Goal: Task Accomplishment & Management: Complete application form

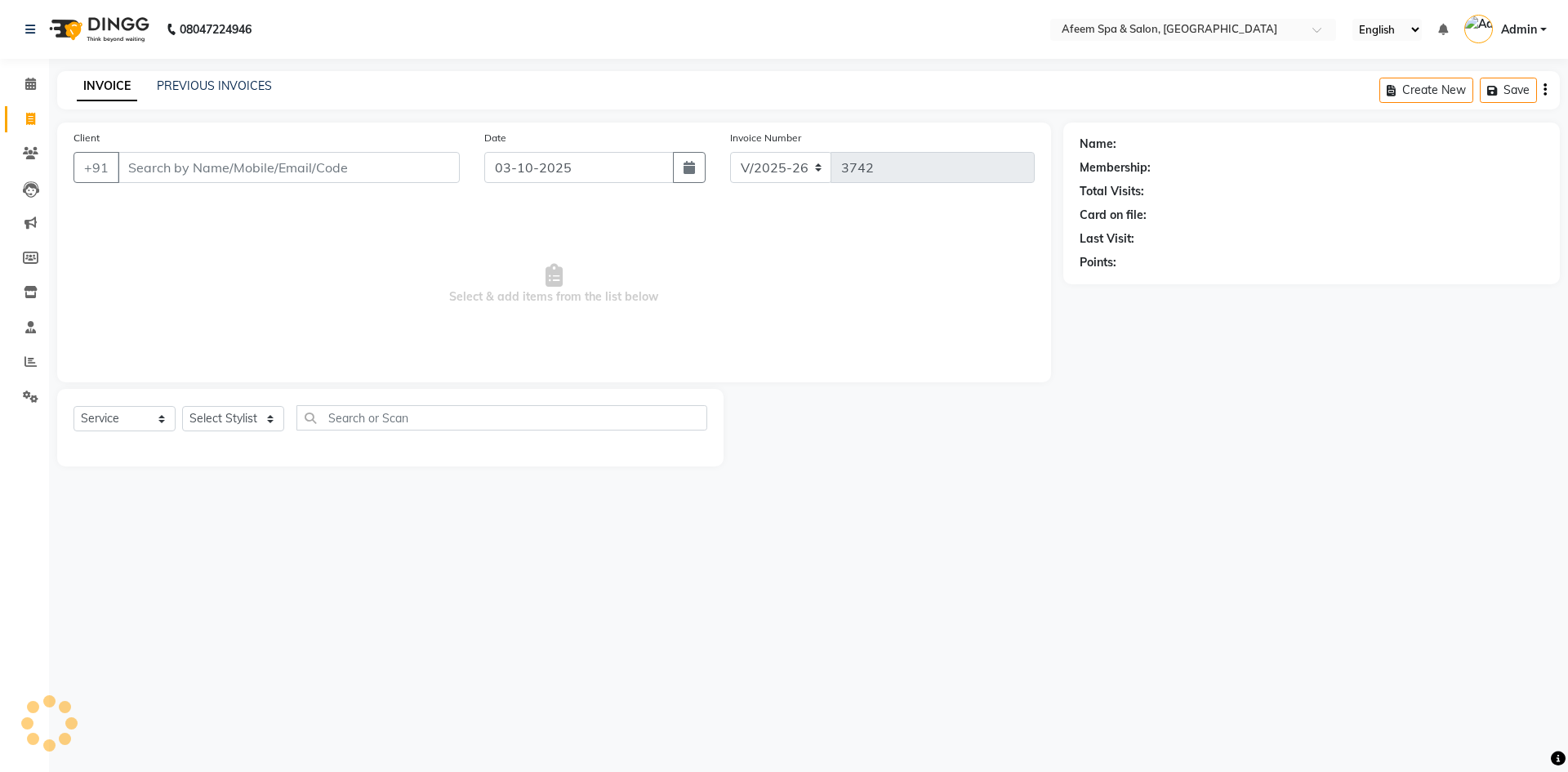
select select "750"
select select "service"
click at [236, 82] on link "PREVIOUS INVOICES" at bounding box center [214, 86] width 115 height 15
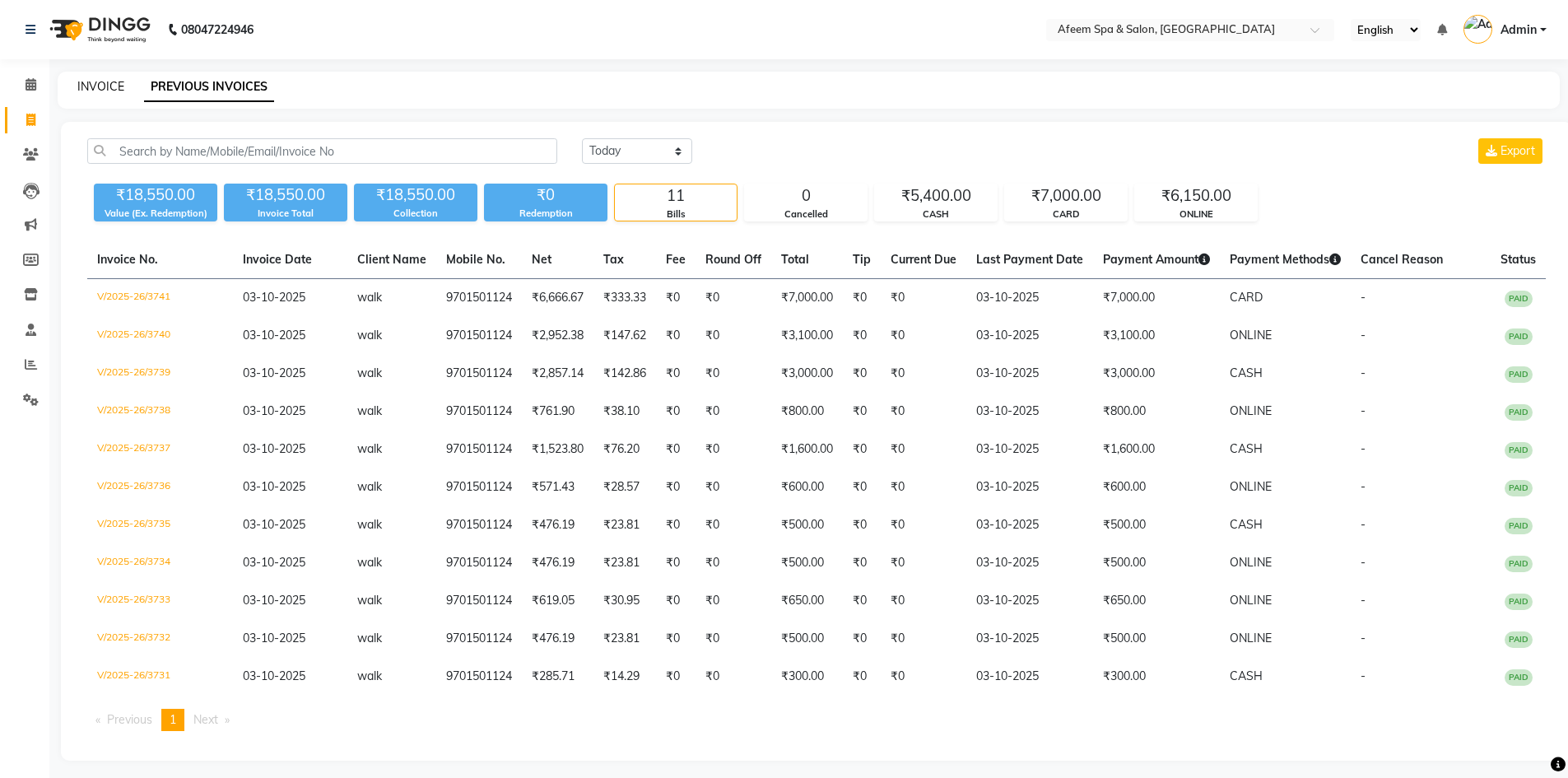
click at [104, 90] on link "INVOICE" at bounding box center [100, 86] width 47 height 15
select select "service"
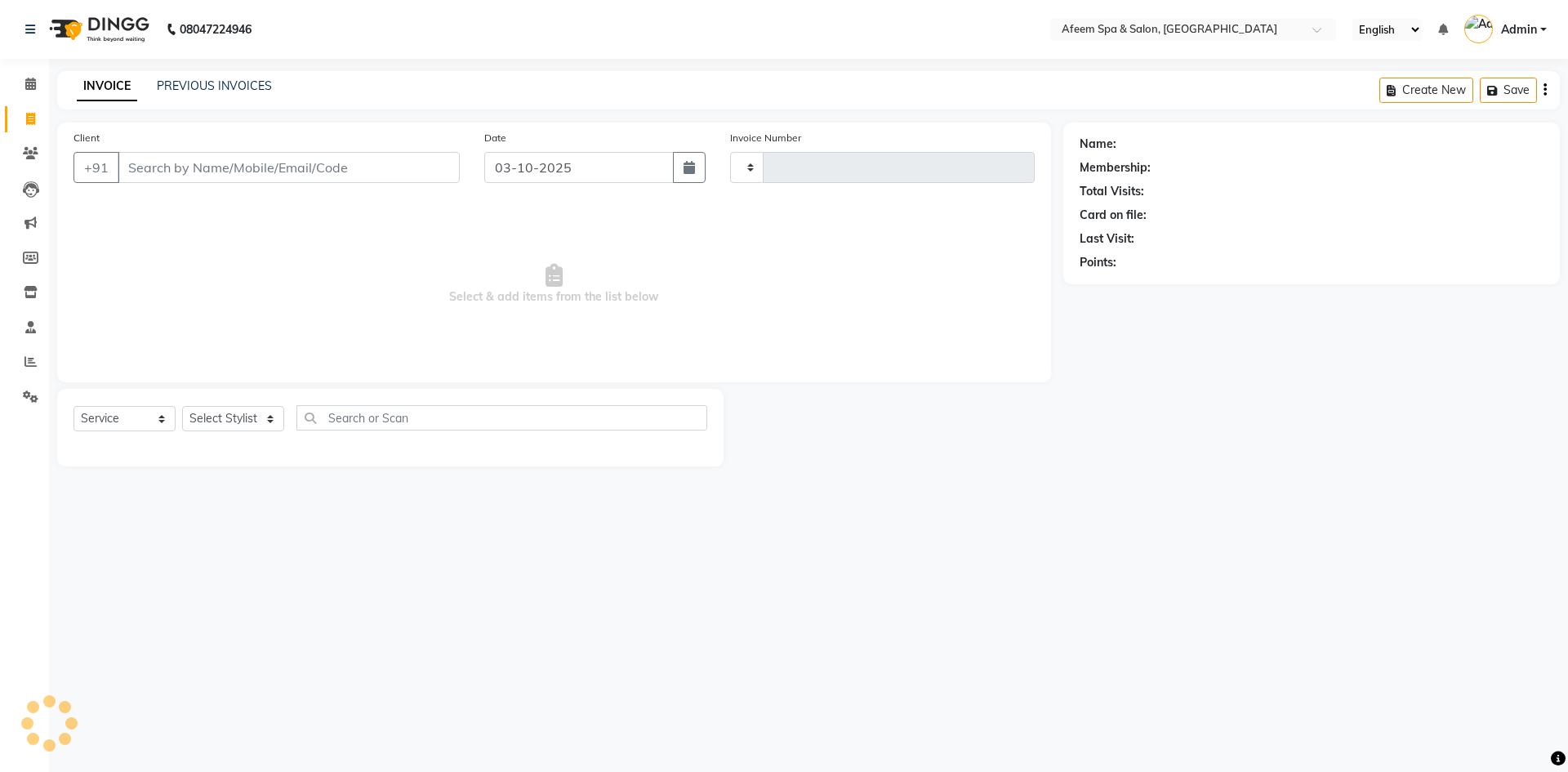
type input "3742"
select select "750"
click at [232, 90] on link "PREVIOUS INVOICES" at bounding box center [214, 86] width 115 height 15
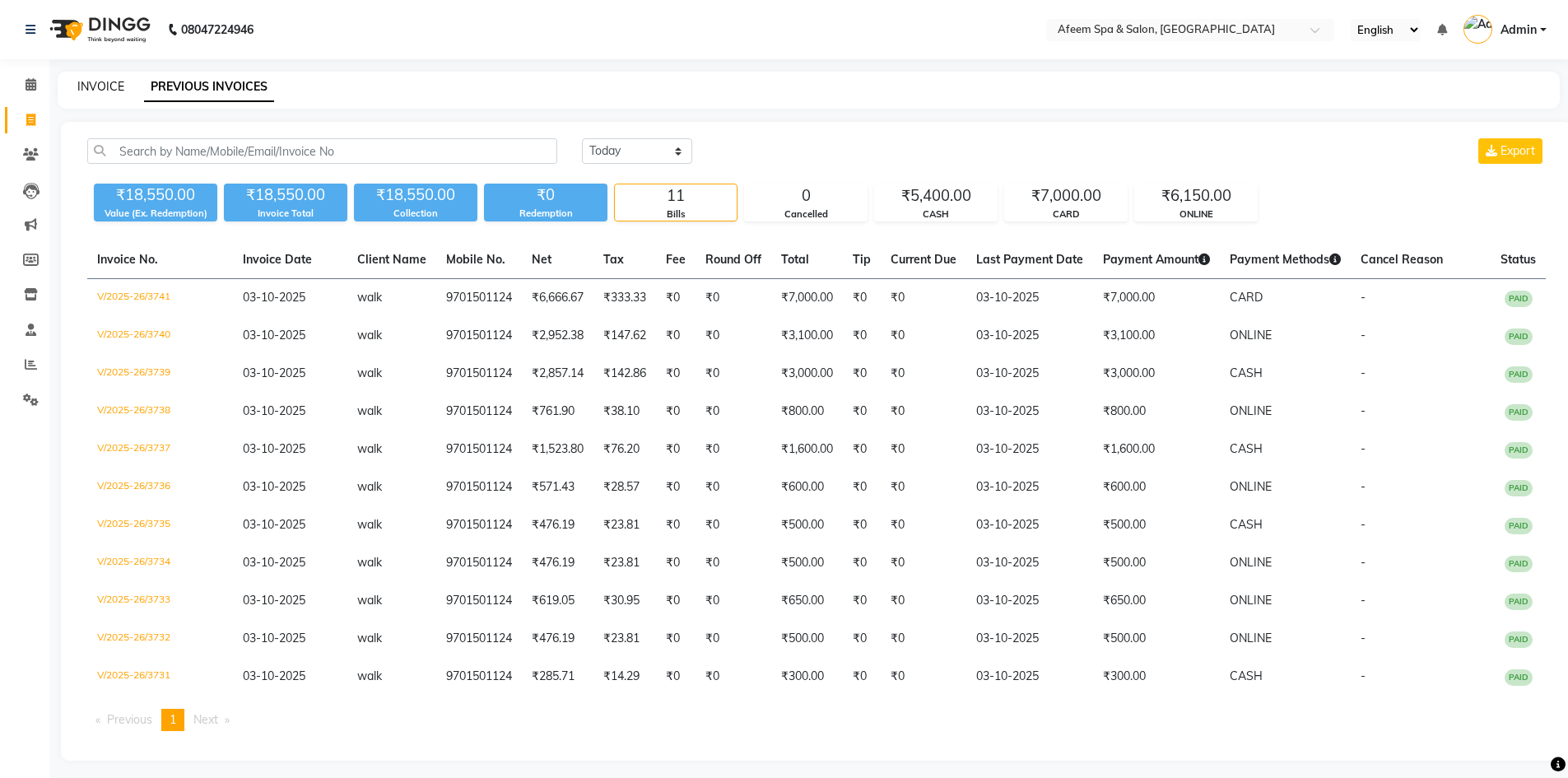
click at [102, 89] on link "INVOICE" at bounding box center [100, 86] width 47 height 15
select select "service"
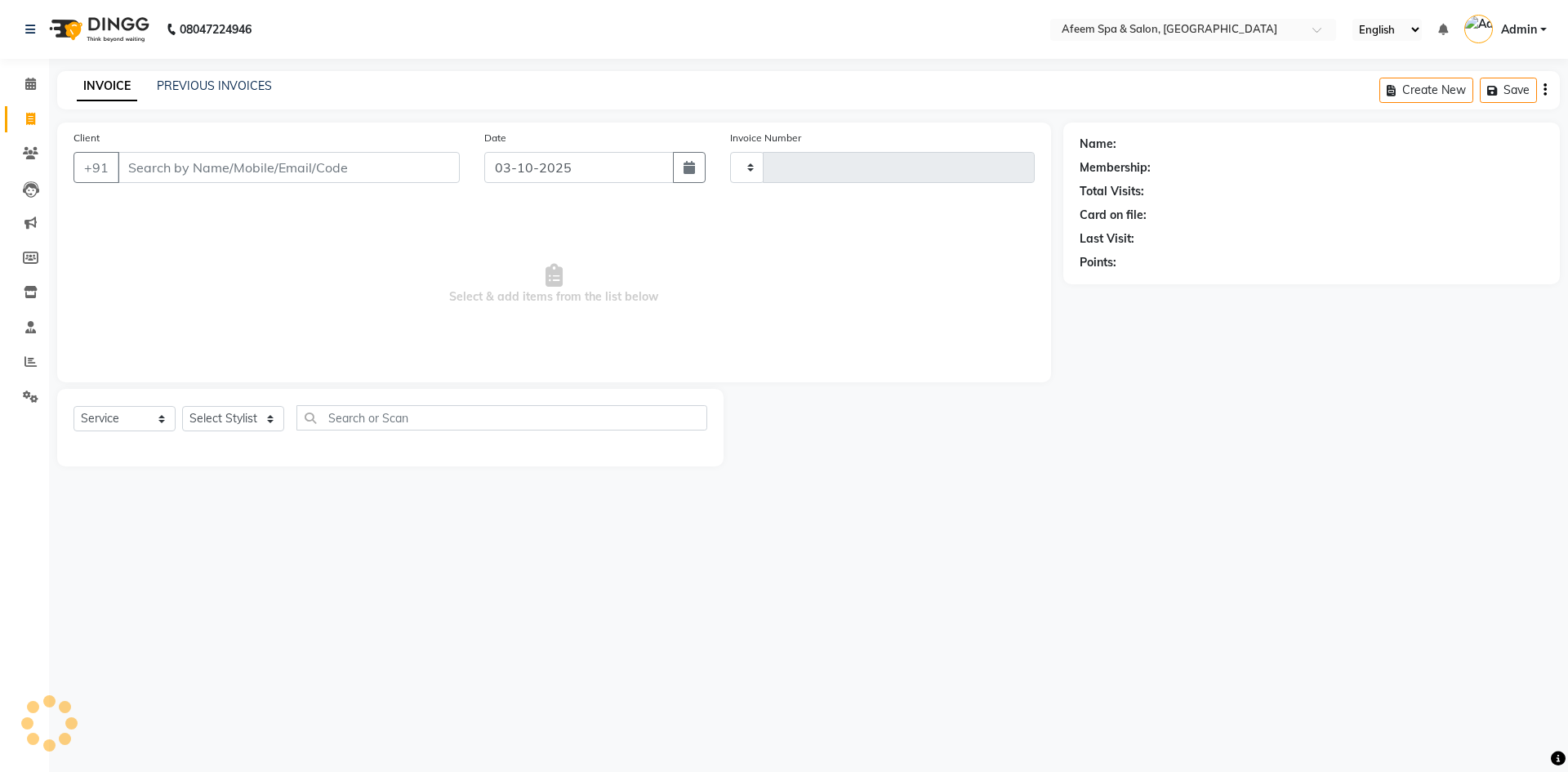
type input "3742"
select select "750"
type input "9701501124"
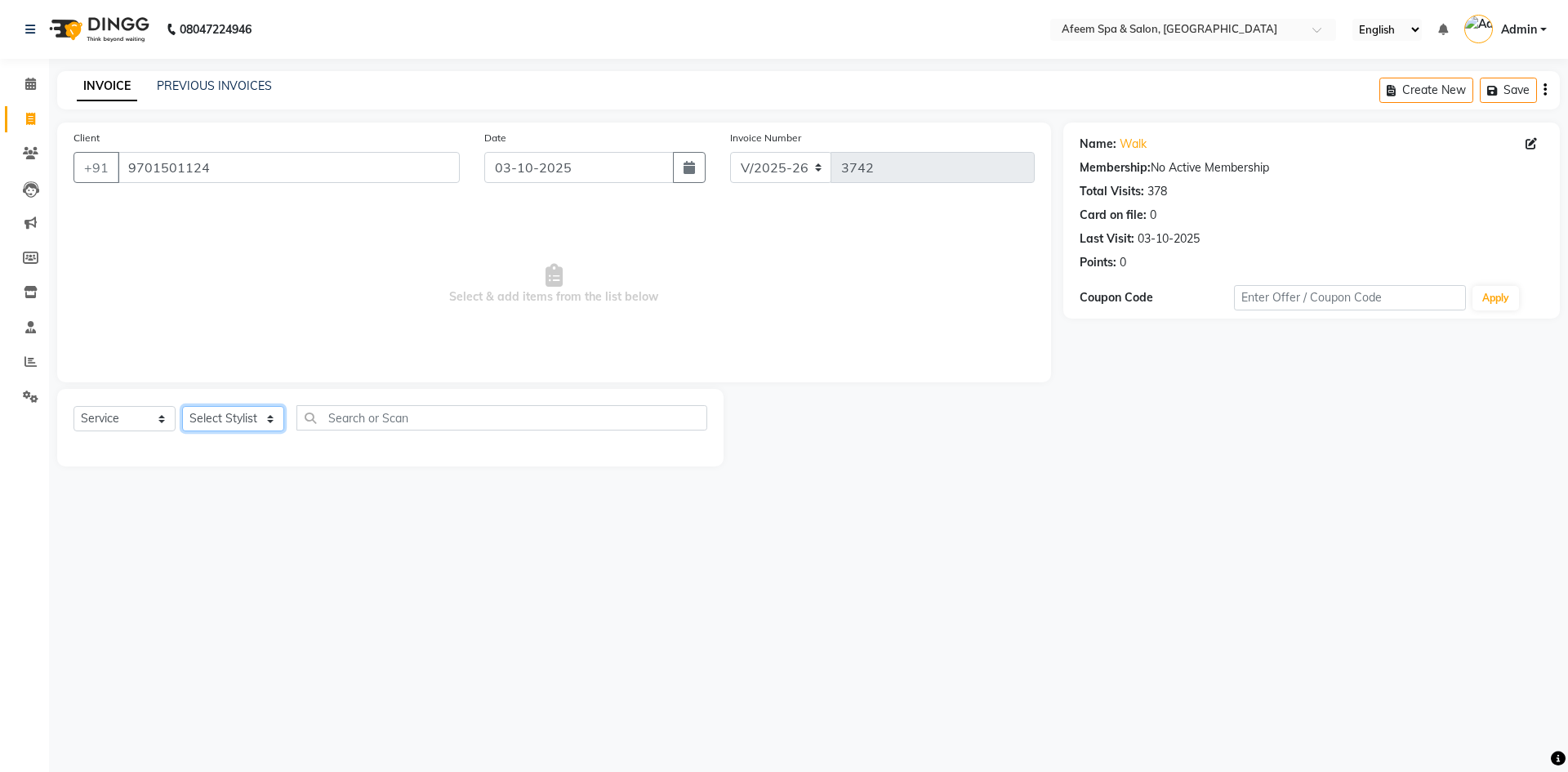
click at [238, 415] on select "Select Stylist anil deep [PERSON_NAME] [PERSON_NAME] Product [PERSON_NAME] sach…" at bounding box center [233, 418] width 102 height 25
select select "28158"
click at [182, 406] on select "Select Stylist anil deep [PERSON_NAME] [PERSON_NAME] Product [PERSON_NAME] sach…" at bounding box center [233, 418] width 102 height 25
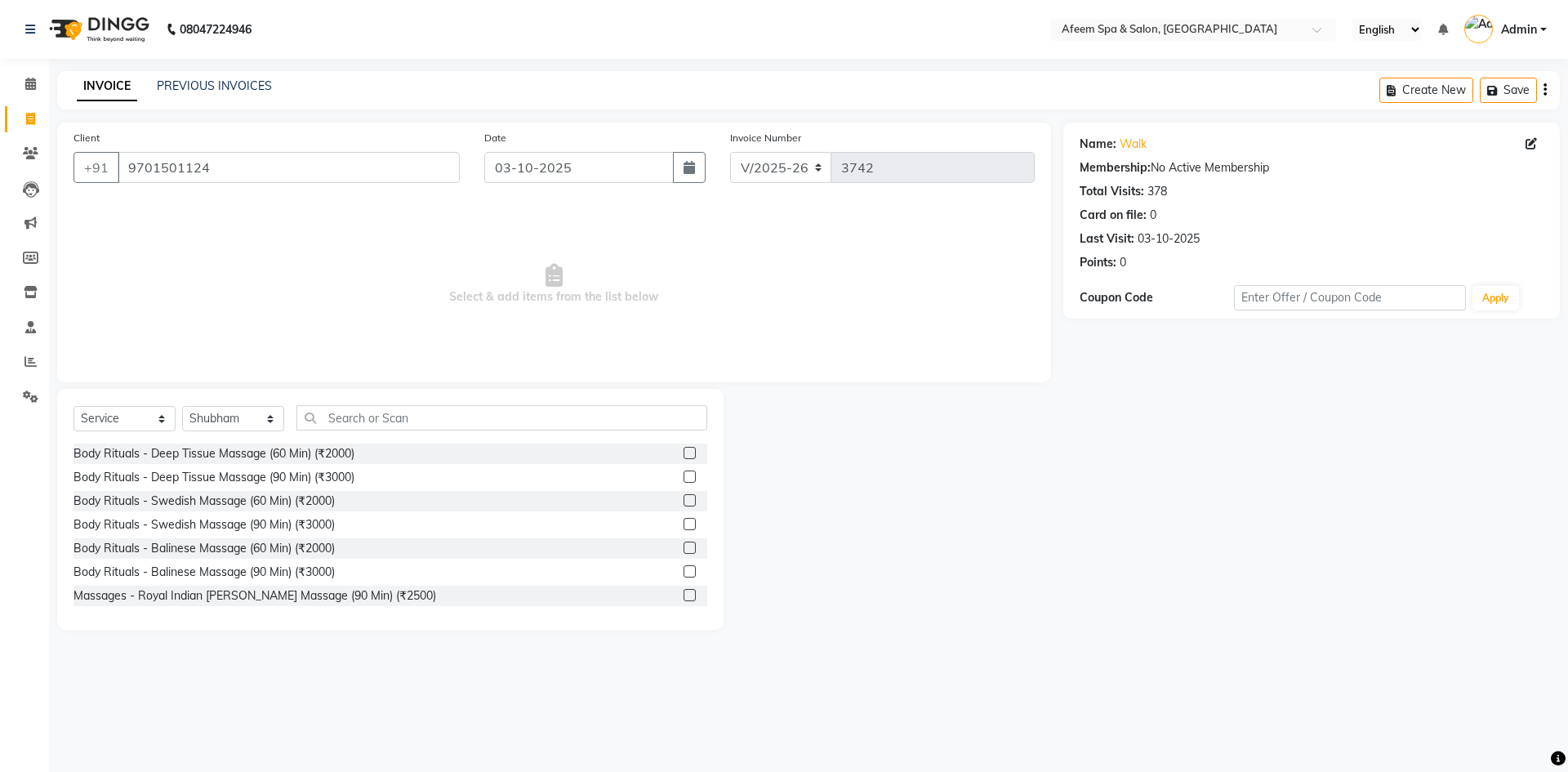
click at [684, 454] on label at bounding box center [689, 452] width 12 height 12
click at [684, 454] on input "checkbox" at bounding box center [689, 454] width 11 height 11
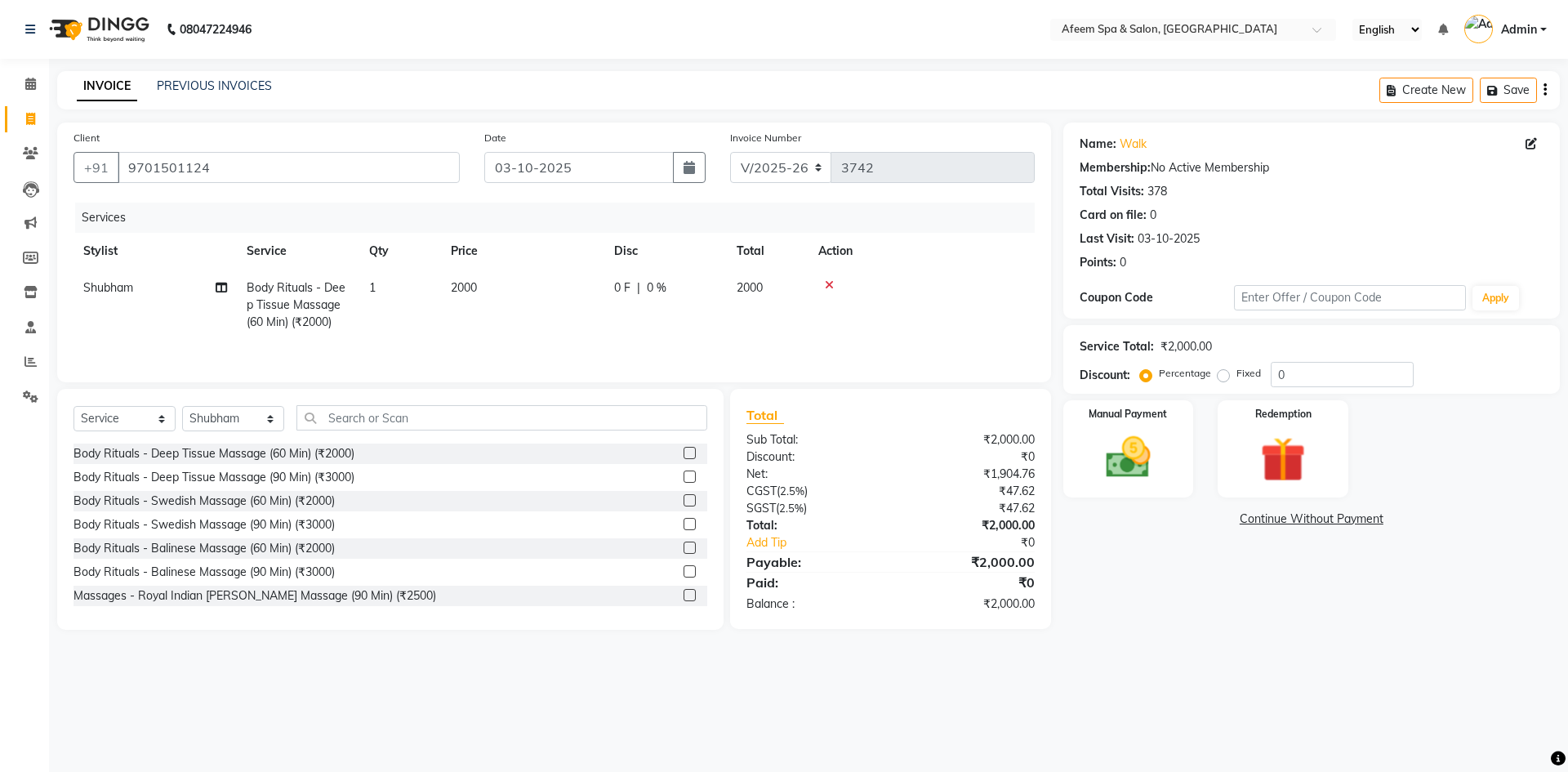
checkbox input "false"
click at [570, 311] on td "2000" at bounding box center [522, 305] width 163 height 71
select select "28158"
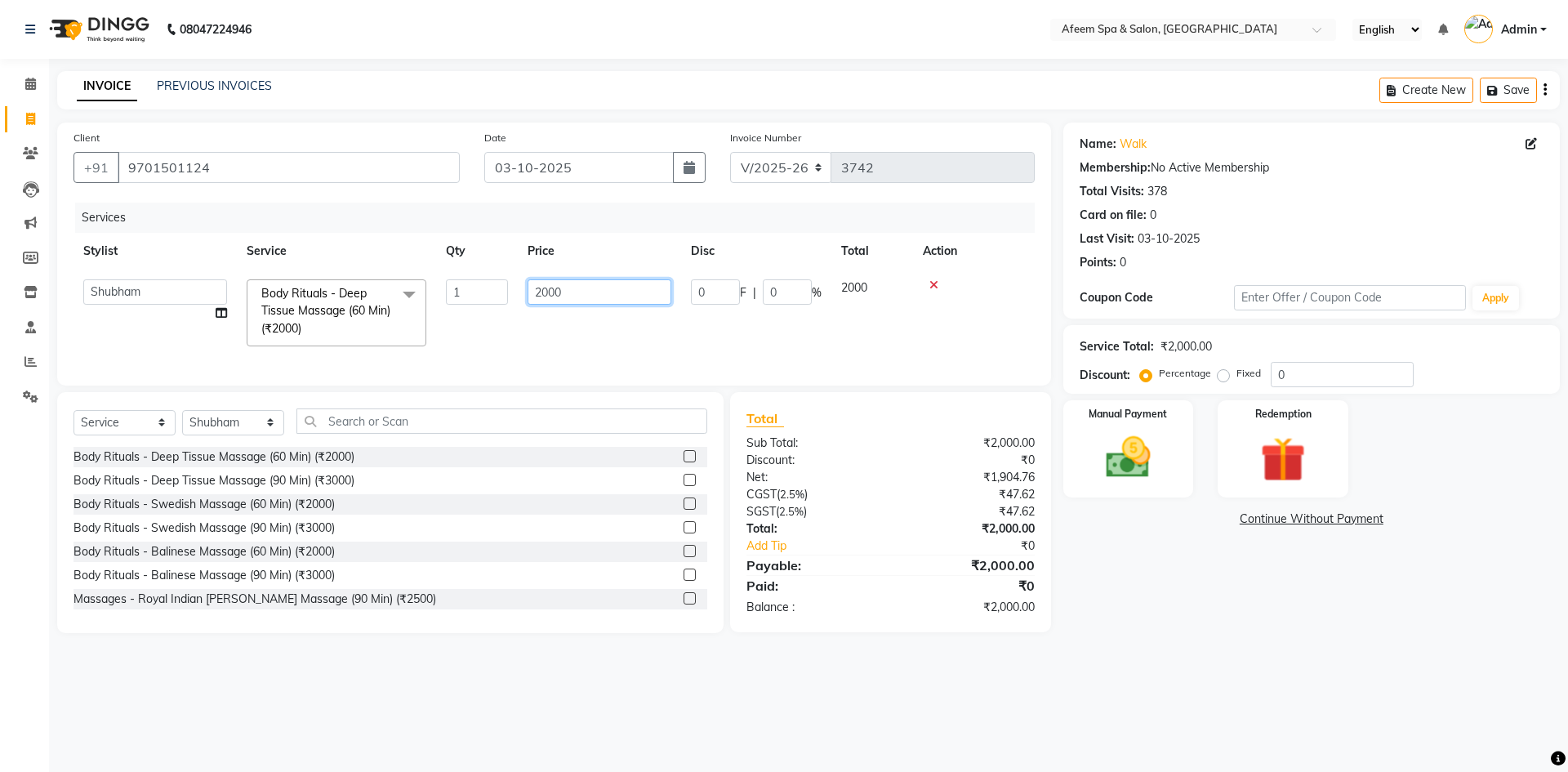
drag, startPoint x: 612, startPoint y: 292, endPoint x: 532, endPoint y: 304, distance: 80.9
click at [532, 304] on input "2000" at bounding box center [600, 291] width 144 height 25
type input "5700"
click at [248, 439] on div "Select Service Product Membership Package Voucher Prepaid Gift Card Select Styl…" at bounding box center [391, 427] width 634 height 39
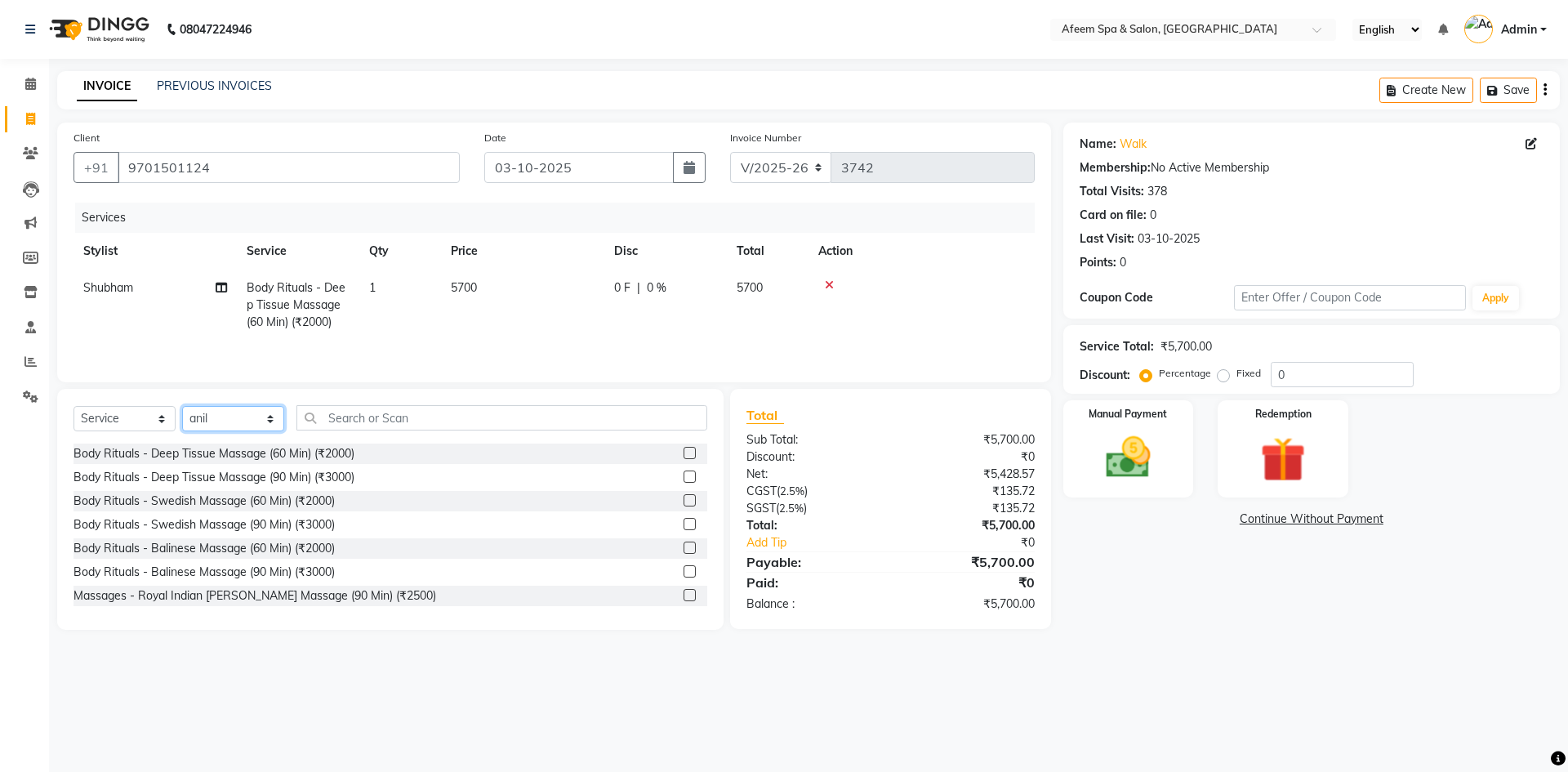
click at [182, 406] on select "Select Stylist anil deep [PERSON_NAME] [PERSON_NAME] Product [PERSON_NAME] sach…" at bounding box center [233, 418] width 102 height 25
click at [230, 418] on select "Select Stylist anil deep [PERSON_NAME] [PERSON_NAME] Product [PERSON_NAME] sach…" at bounding box center [233, 418] width 102 height 25
select select "37804"
click at [182, 406] on select "Select Stylist anil deep [PERSON_NAME] [PERSON_NAME] Product [PERSON_NAME] sach…" at bounding box center [233, 418] width 102 height 25
click at [684, 454] on label at bounding box center [689, 452] width 12 height 12
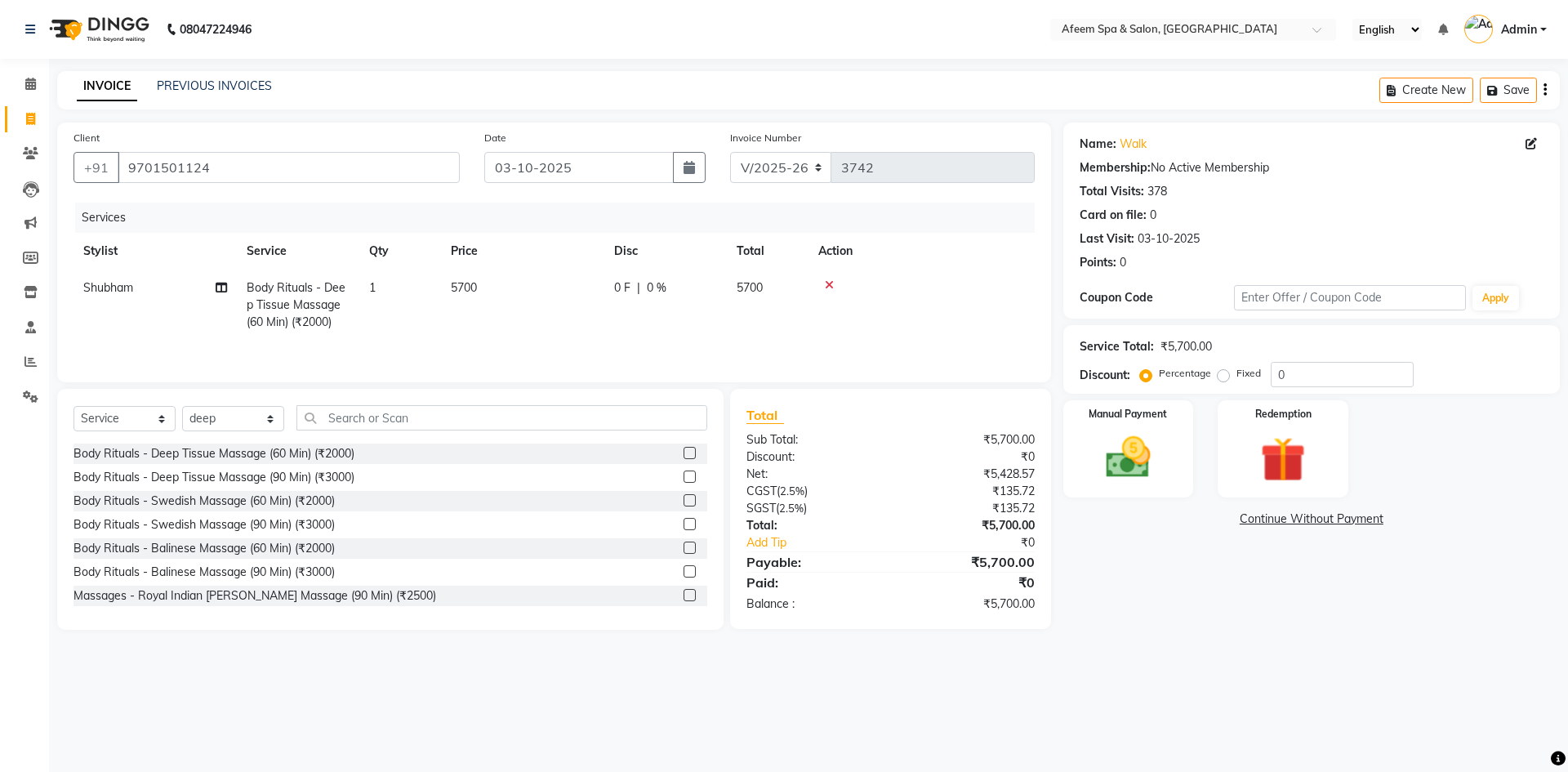
click at [684, 454] on input "checkbox" at bounding box center [689, 454] width 11 height 11
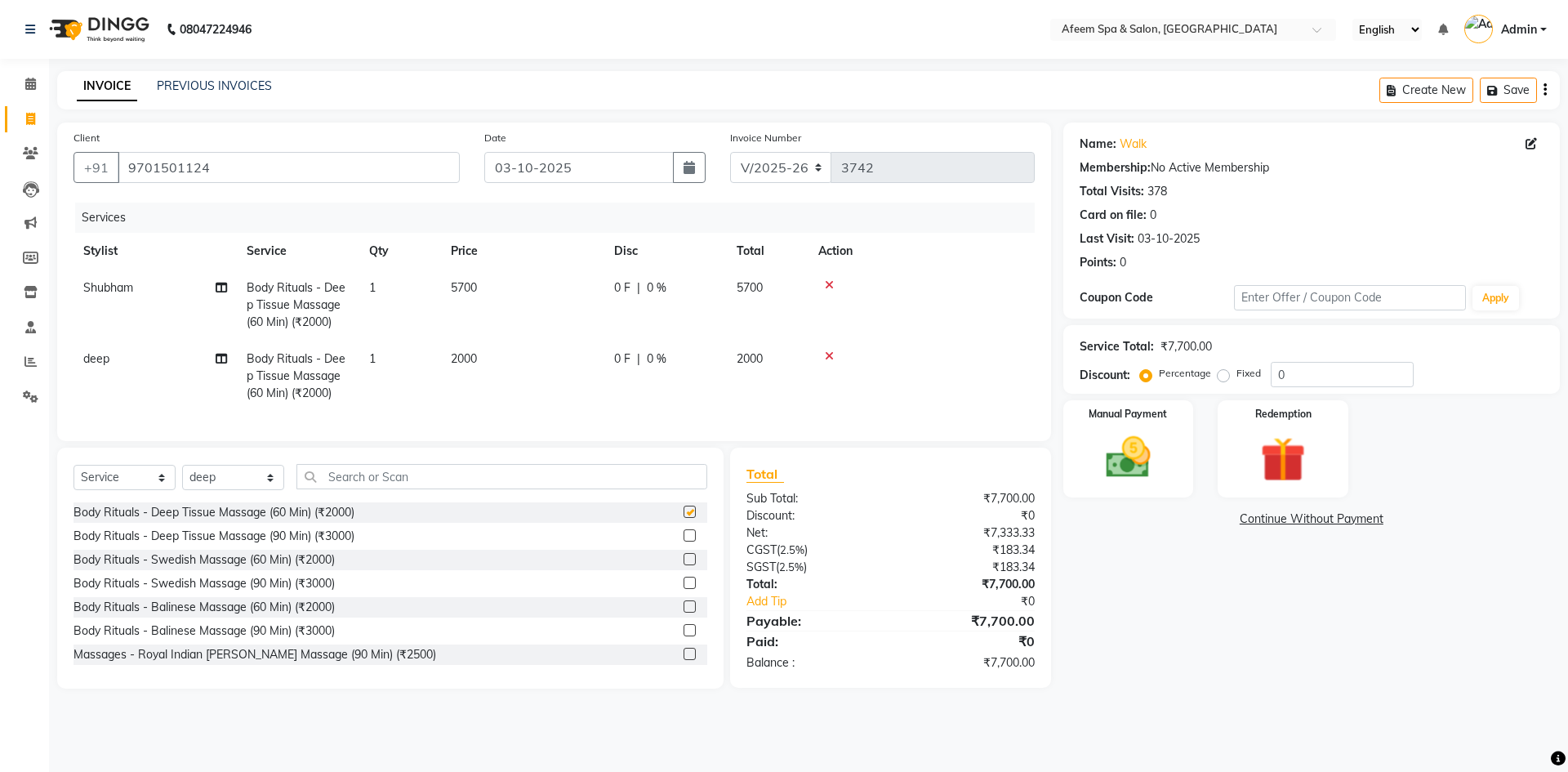
click at [568, 357] on td "2000" at bounding box center [522, 376] width 163 height 71
checkbox input "false"
select select "37804"
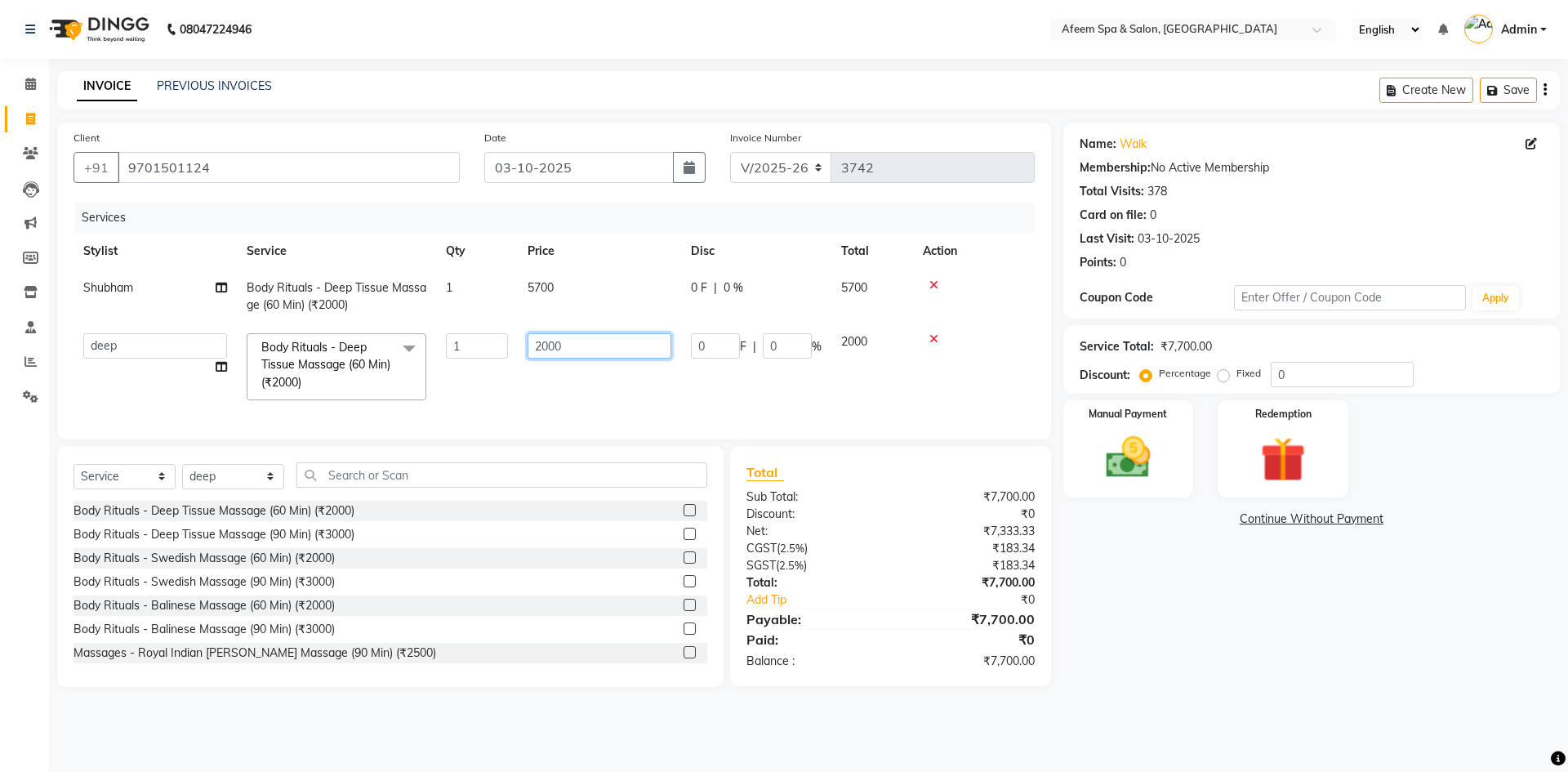
drag, startPoint x: 588, startPoint y: 355, endPoint x: 451, endPoint y: 351, distance: 137.1
click at [451, 351] on tr "anil deep [PERSON_NAME] [PERSON_NAME] Product [PERSON_NAME] sachin [PERSON_NAME…" at bounding box center [555, 367] width 962 height 87
type input "400"
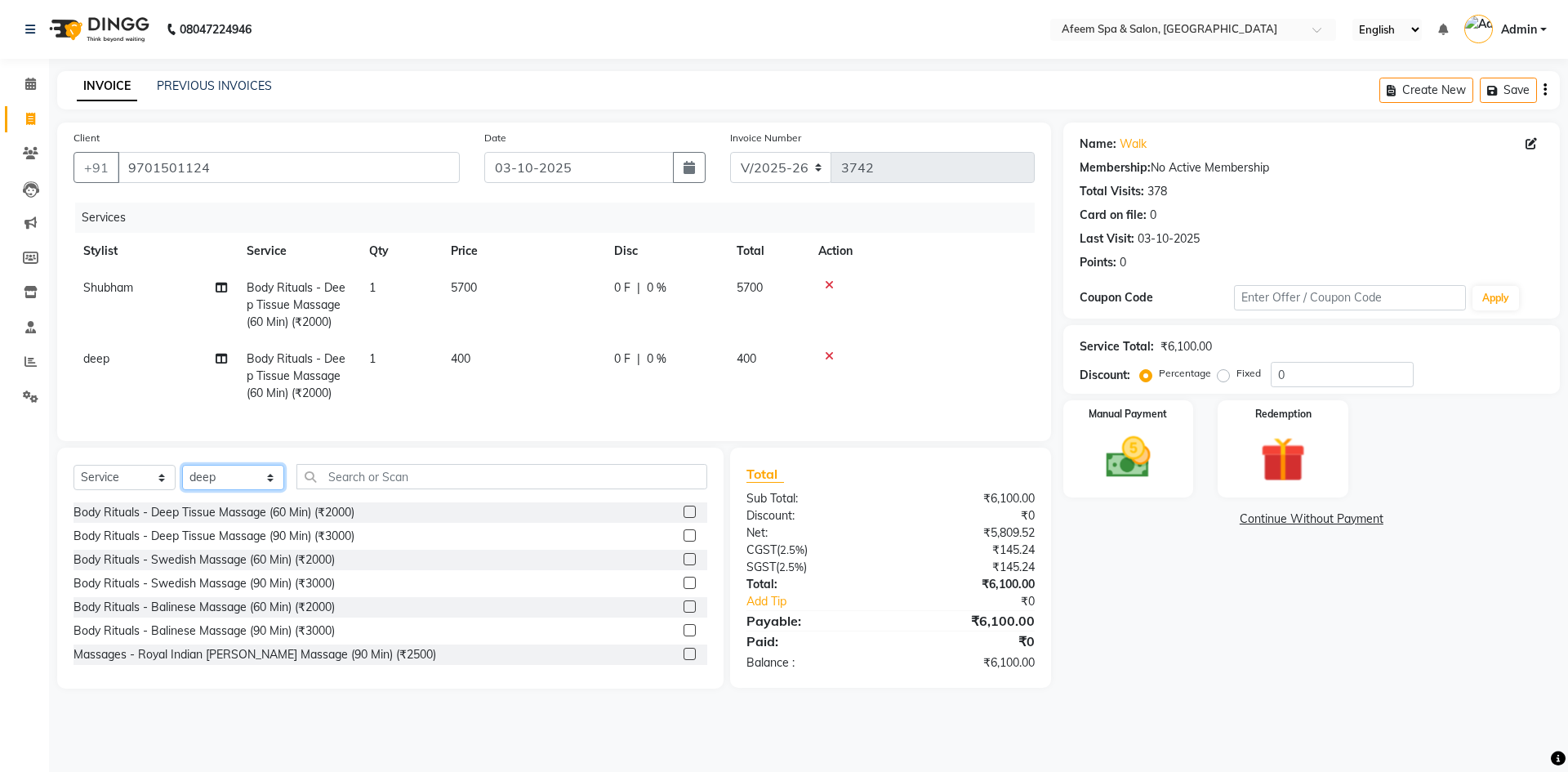
click at [239, 490] on select "Select Stylist anil deep [PERSON_NAME] [PERSON_NAME] Product [PERSON_NAME] sach…" at bounding box center [233, 476] width 102 height 25
select select "48034"
click at [182, 477] on select "Select Stylist anil deep [PERSON_NAME] [PERSON_NAME] Product [PERSON_NAME] sach…" at bounding box center [233, 476] width 102 height 25
click at [684, 518] on label at bounding box center [689, 511] width 12 height 12
click at [684, 518] on input "checkbox" at bounding box center [689, 513] width 11 height 11
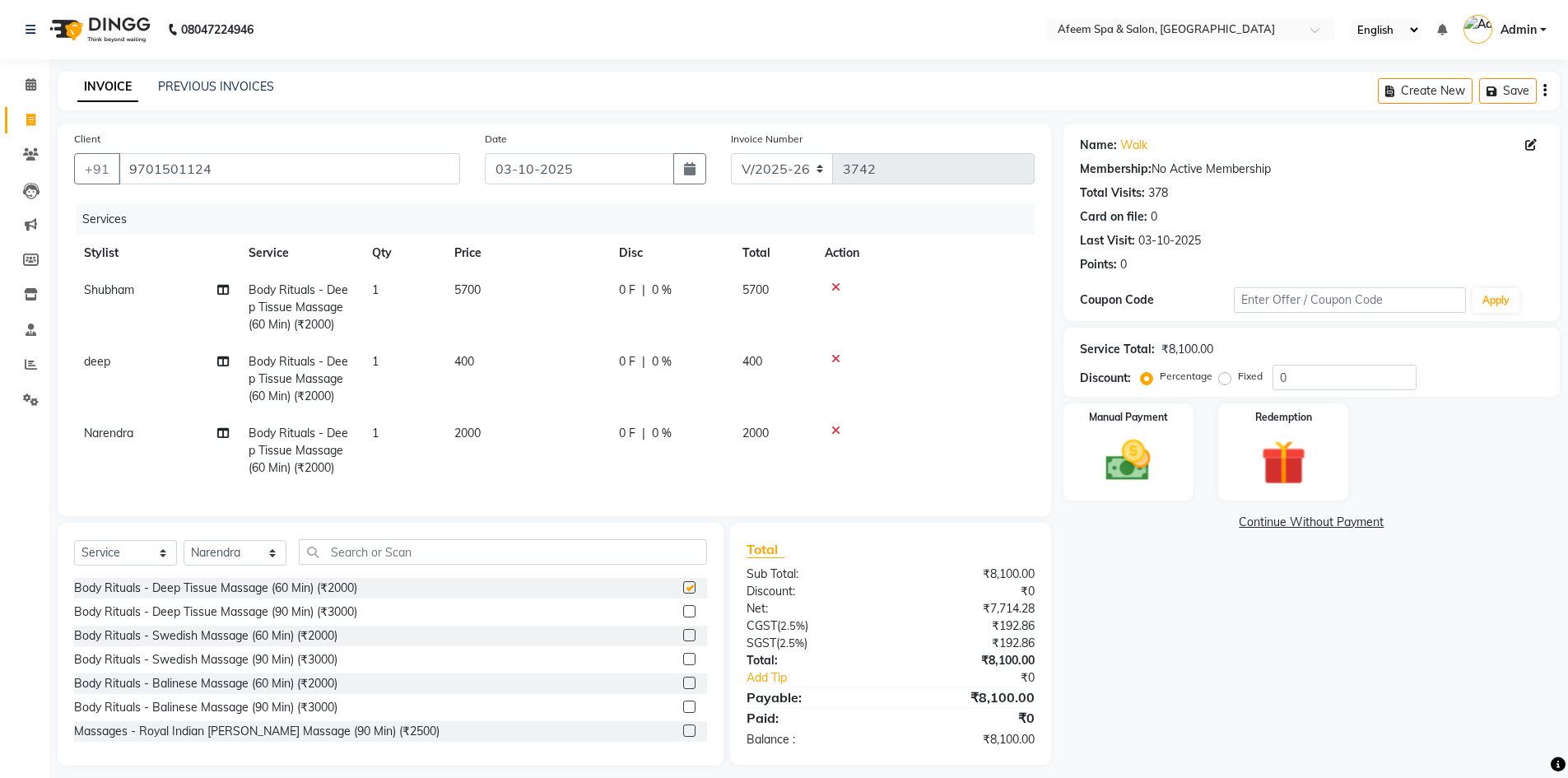
checkbox input "false"
click at [538, 455] on td "2000" at bounding box center [526, 450] width 164 height 71
select select "48034"
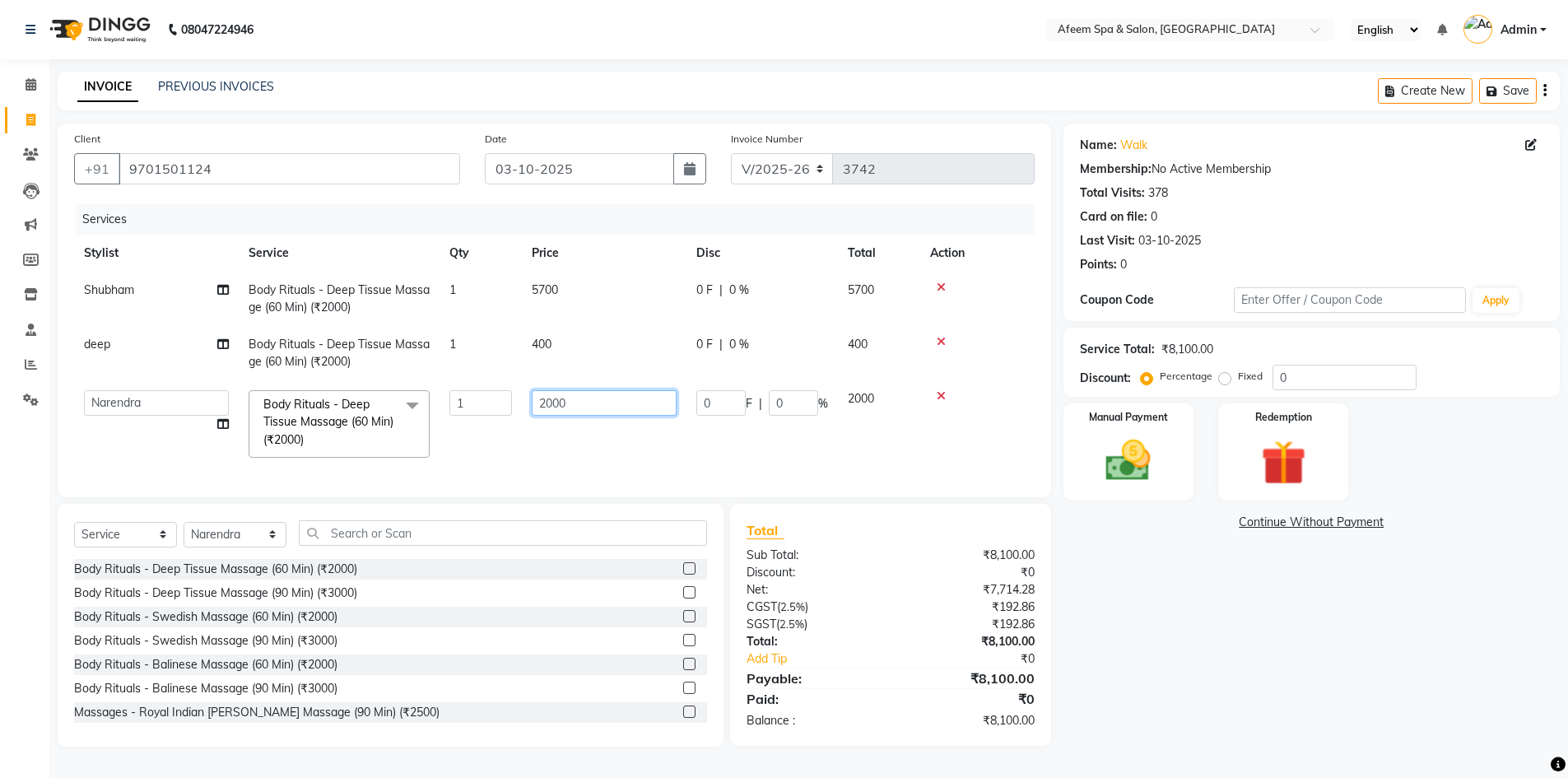
drag, startPoint x: 596, startPoint y: 408, endPoint x: 523, endPoint y: 410, distance: 73.0
click at [523, 410] on td "2000" at bounding box center [603, 424] width 164 height 87
type input "2500"
click at [207, 544] on div "Select Service Product Membership Package Voucher Prepaid Gift Card Select Styl…" at bounding box center [390, 626] width 666 height 243
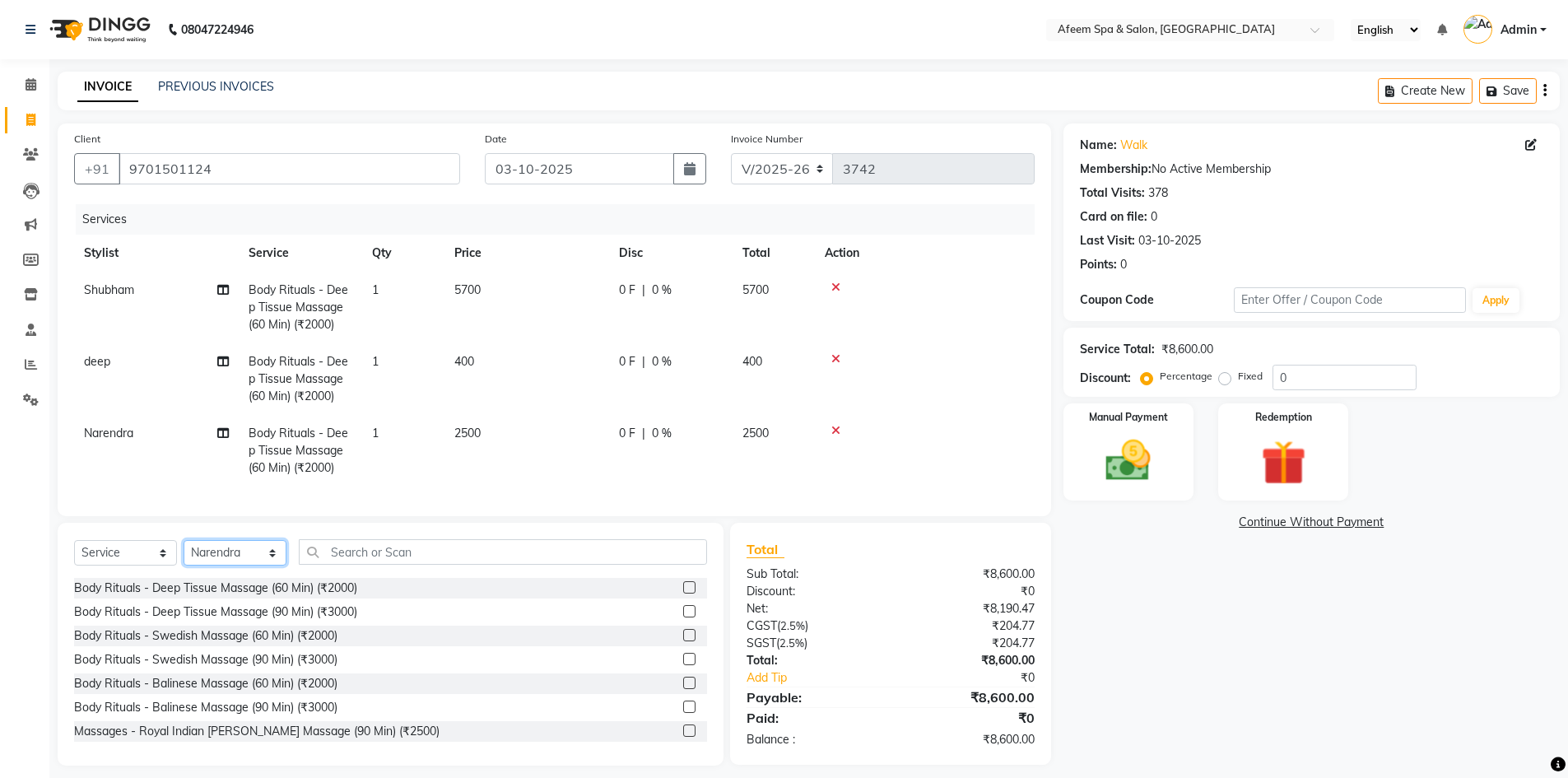
select select "45310"
click at [184, 552] on select "Select Stylist anil deep [PERSON_NAME] [PERSON_NAME] Product [PERSON_NAME] sach…" at bounding box center [235, 552] width 103 height 25
click at [683, 593] on label at bounding box center [689, 587] width 12 height 12
click at [683, 593] on input "checkbox" at bounding box center [689, 589] width 11 height 11
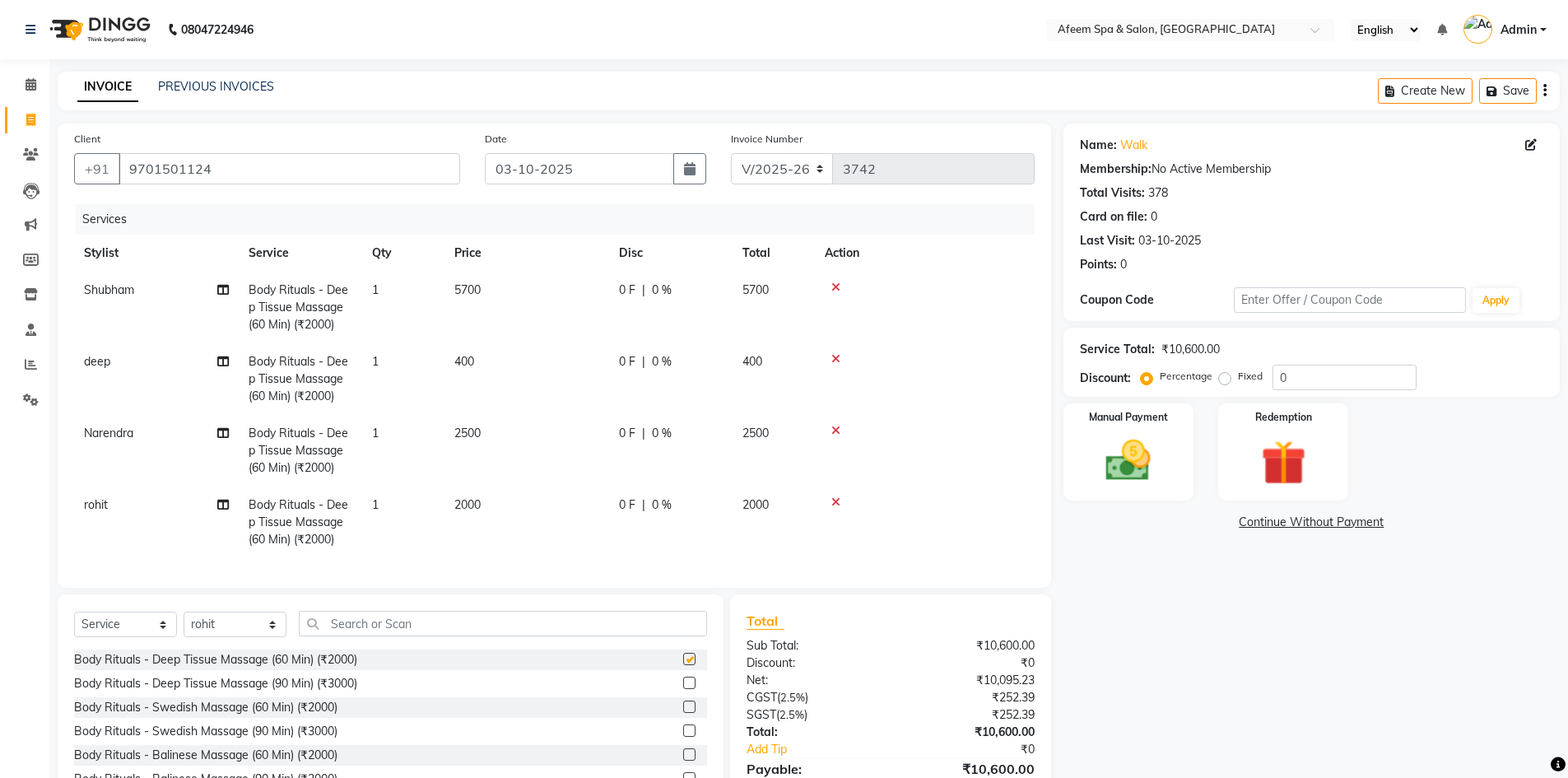
checkbox input "false"
click at [547, 502] on td "2000" at bounding box center [526, 522] width 164 height 71
select select "45310"
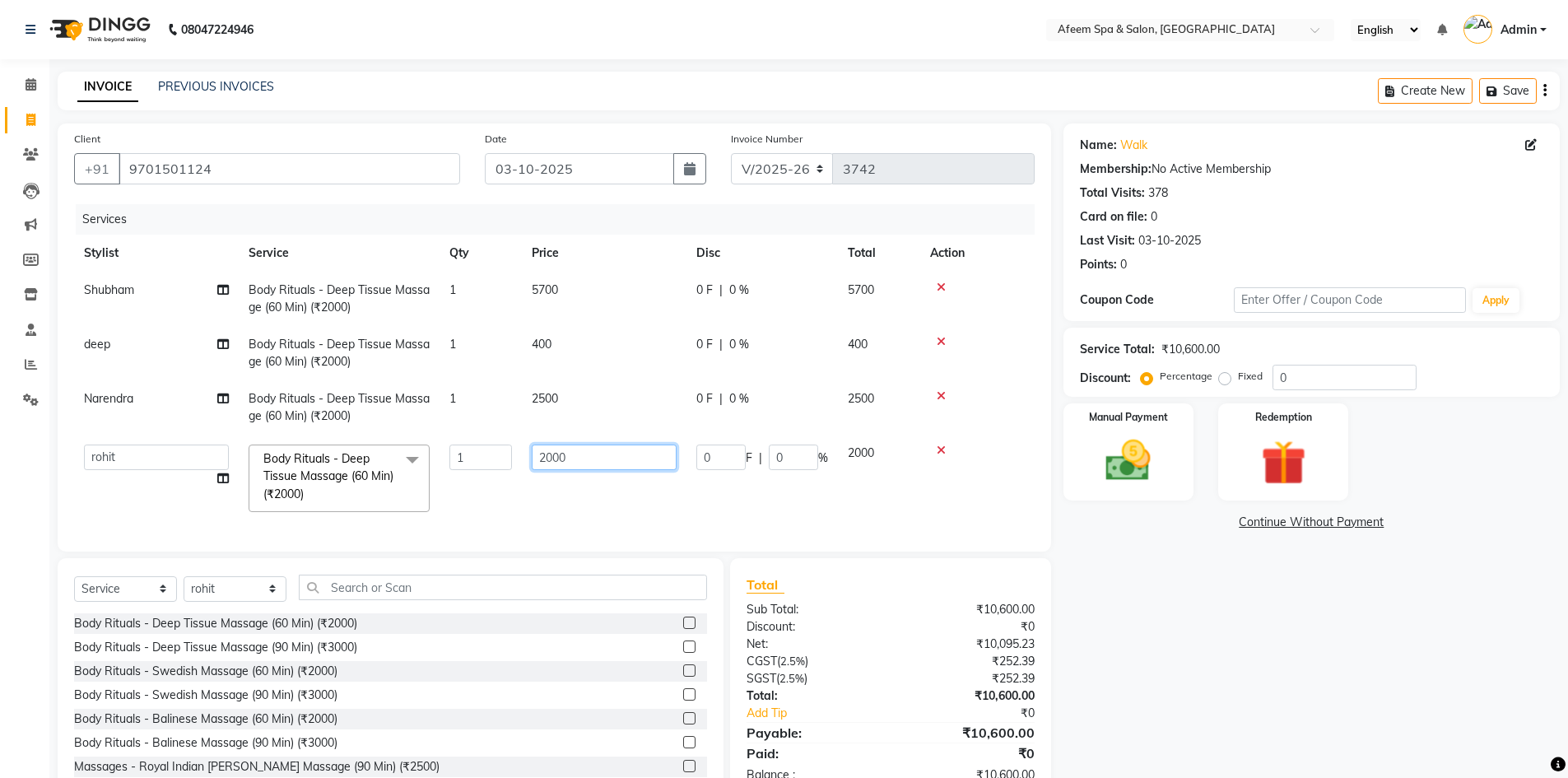
drag, startPoint x: 616, startPoint y: 501, endPoint x: 617, endPoint y: 487, distance: 14.0
click at [616, 499] on td "2000" at bounding box center [603, 478] width 164 height 87
drag, startPoint x: 613, startPoint y: 468, endPoint x: 483, endPoint y: 462, distance: 130.1
click at [483, 462] on tr "anil deep [PERSON_NAME] [PERSON_NAME] Product [PERSON_NAME] sachin [PERSON_NAME…" at bounding box center [554, 478] width 961 height 87
type input "400"
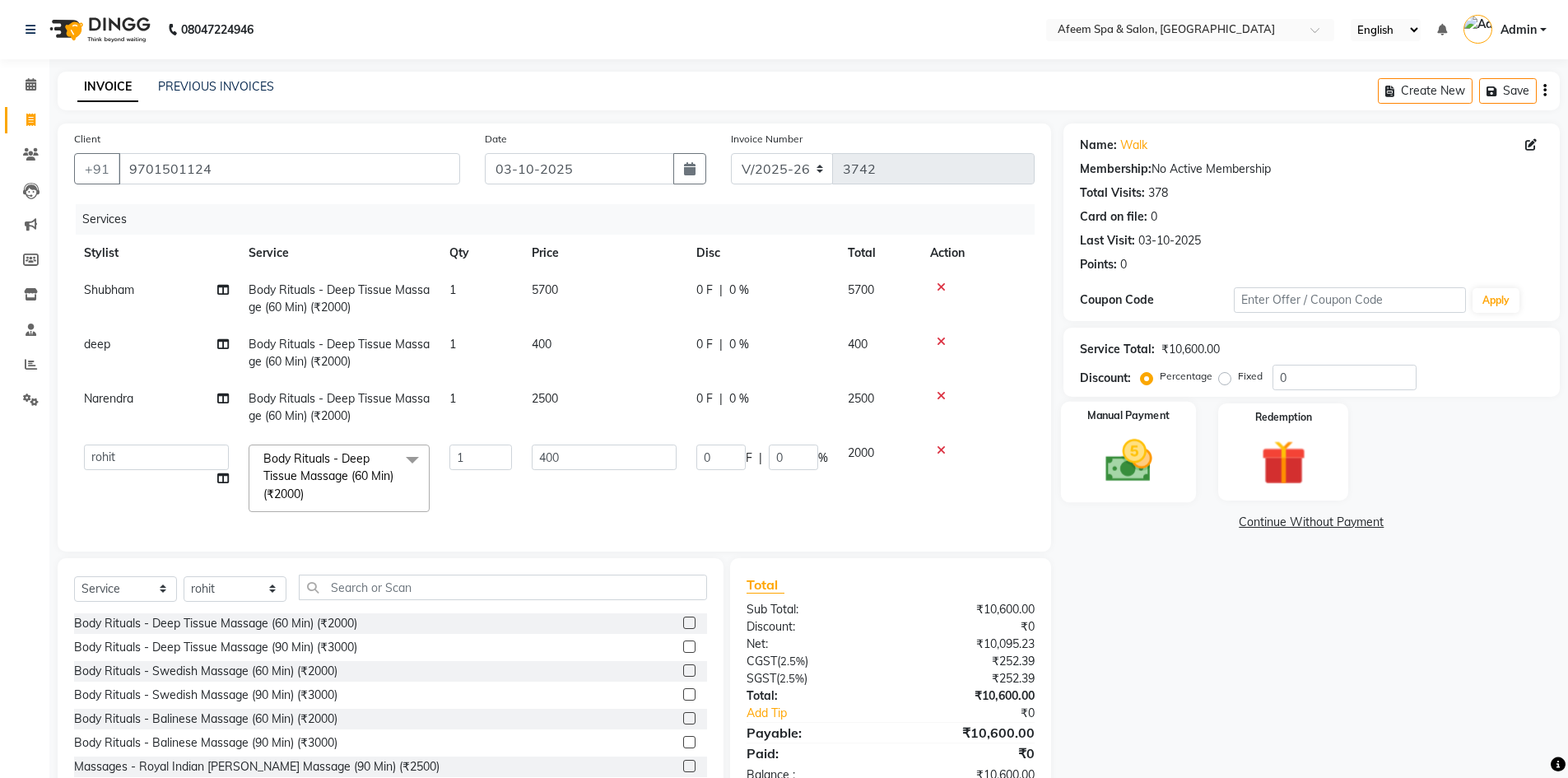
click at [1132, 472] on img at bounding box center [1129, 460] width 76 height 54
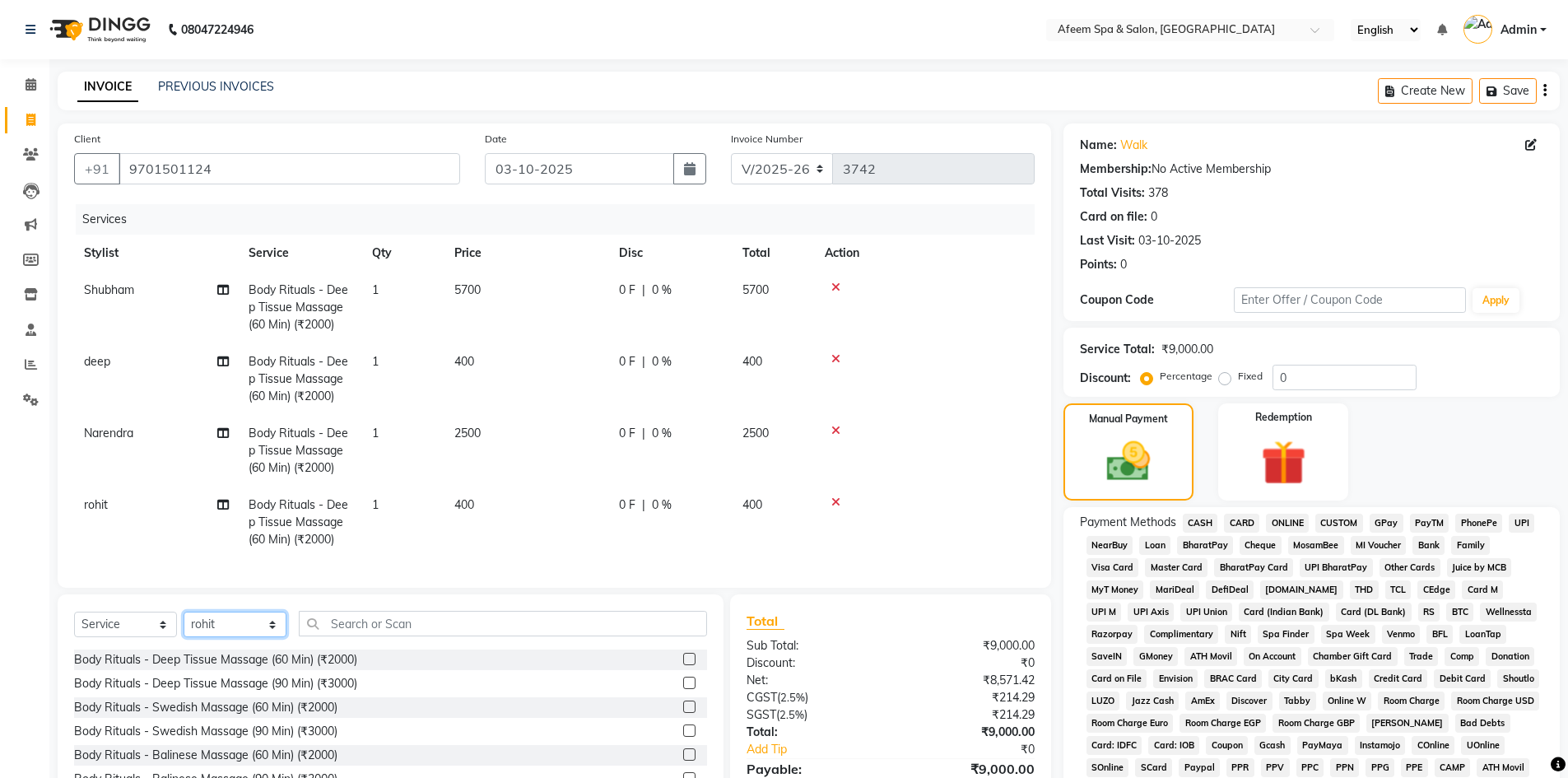
click at [232, 637] on select "Select Stylist anil deep [PERSON_NAME] [PERSON_NAME] Product [PERSON_NAME] sach…" at bounding box center [235, 624] width 103 height 25
select select "12004"
click at [184, 624] on select "Select Stylist anil deep [PERSON_NAME] [PERSON_NAME] Product [PERSON_NAME] sach…" at bounding box center [235, 624] width 103 height 25
click at [683, 665] on label at bounding box center [689, 658] width 12 height 12
click at [683, 665] on input "checkbox" at bounding box center [689, 660] width 11 height 11
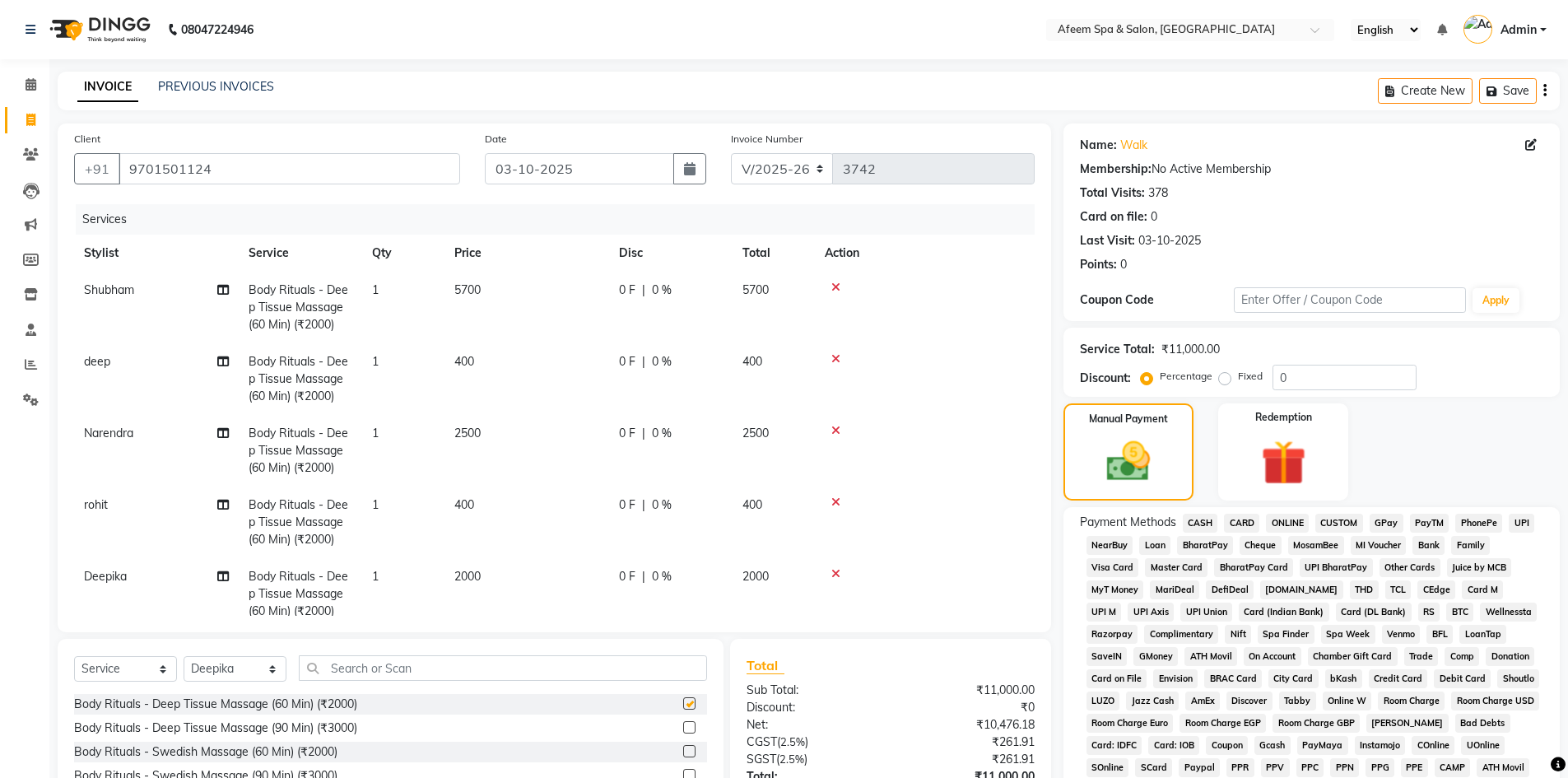
checkbox input "false"
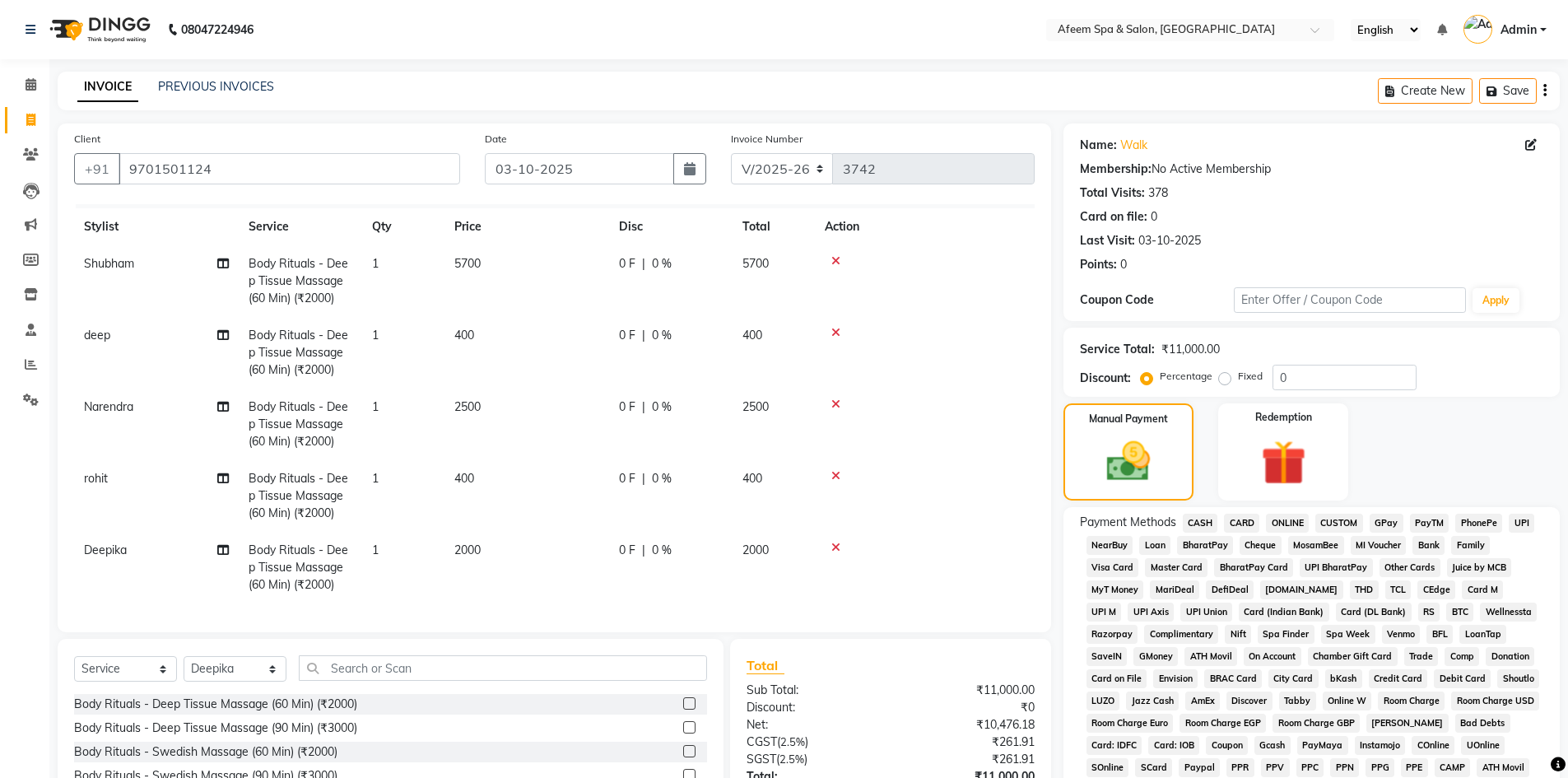
scroll to position [40, 0]
click at [520, 538] on td "2000" at bounding box center [526, 566] width 164 height 71
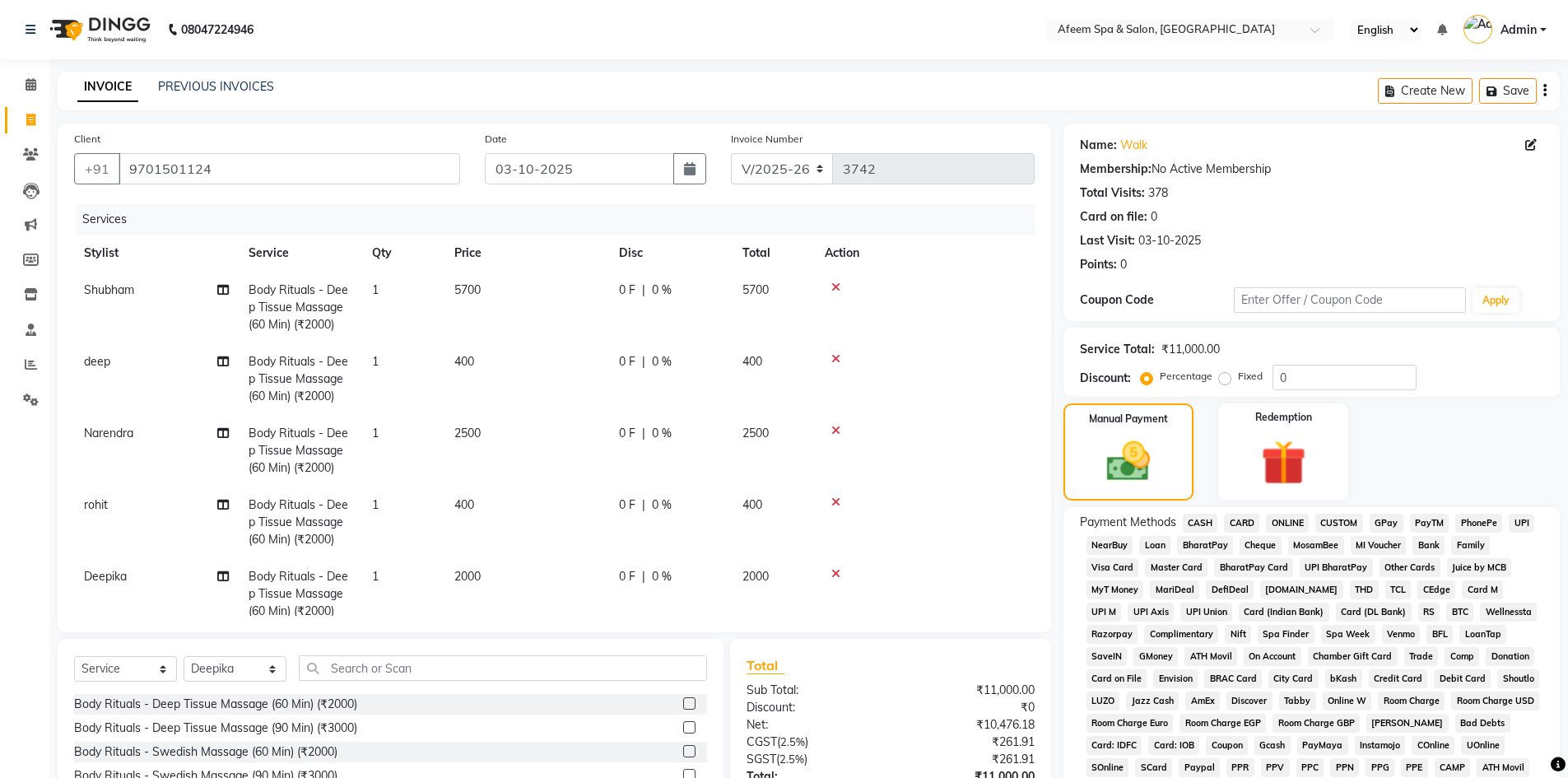
select select "12004"
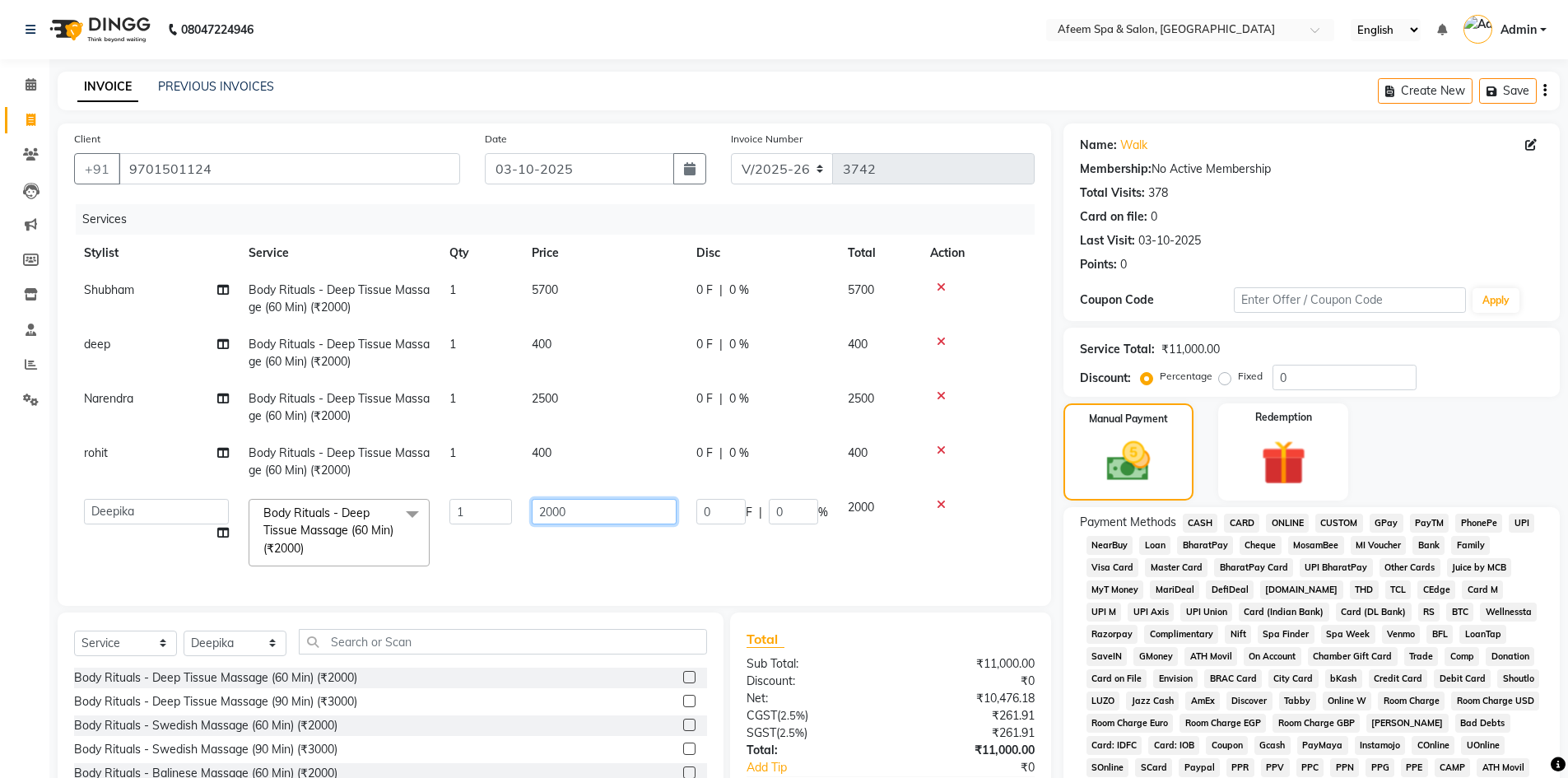
drag, startPoint x: 573, startPoint y: 511, endPoint x: 466, endPoint y: 530, distance: 108.7
click at [466, 530] on tr "anil deep [PERSON_NAME] [PERSON_NAME] Product [PERSON_NAME] sachin [PERSON_NAME…" at bounding box center [554, 533] width 961 height 87
type input "100"
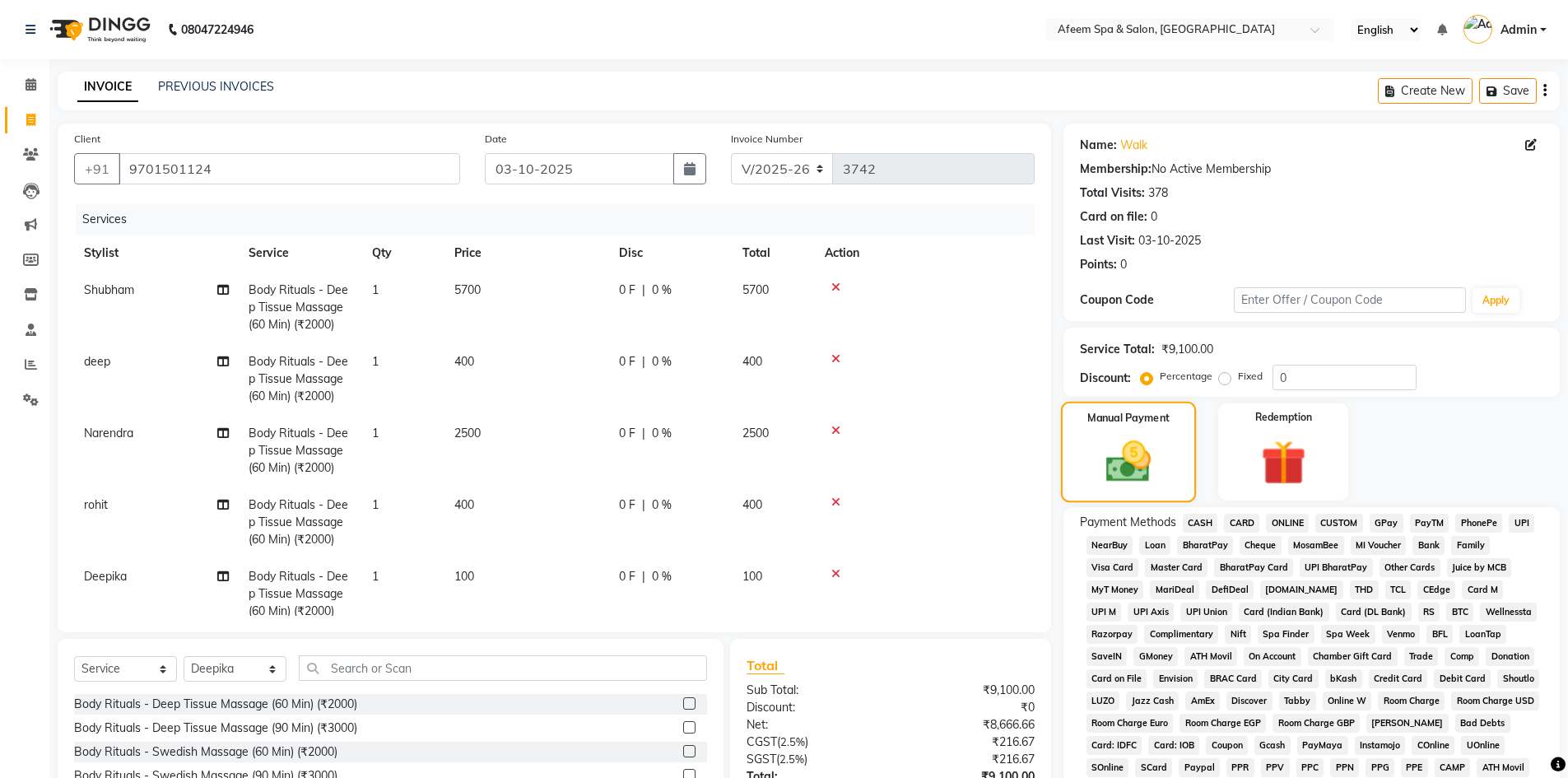
click at [1179, 453] on div "Manual Payment" at bounding box center [1128, 452] width 136 height 101
click at [1241, 524] on span "CARD" at bounding box center [1241, 523] width 35 height 19
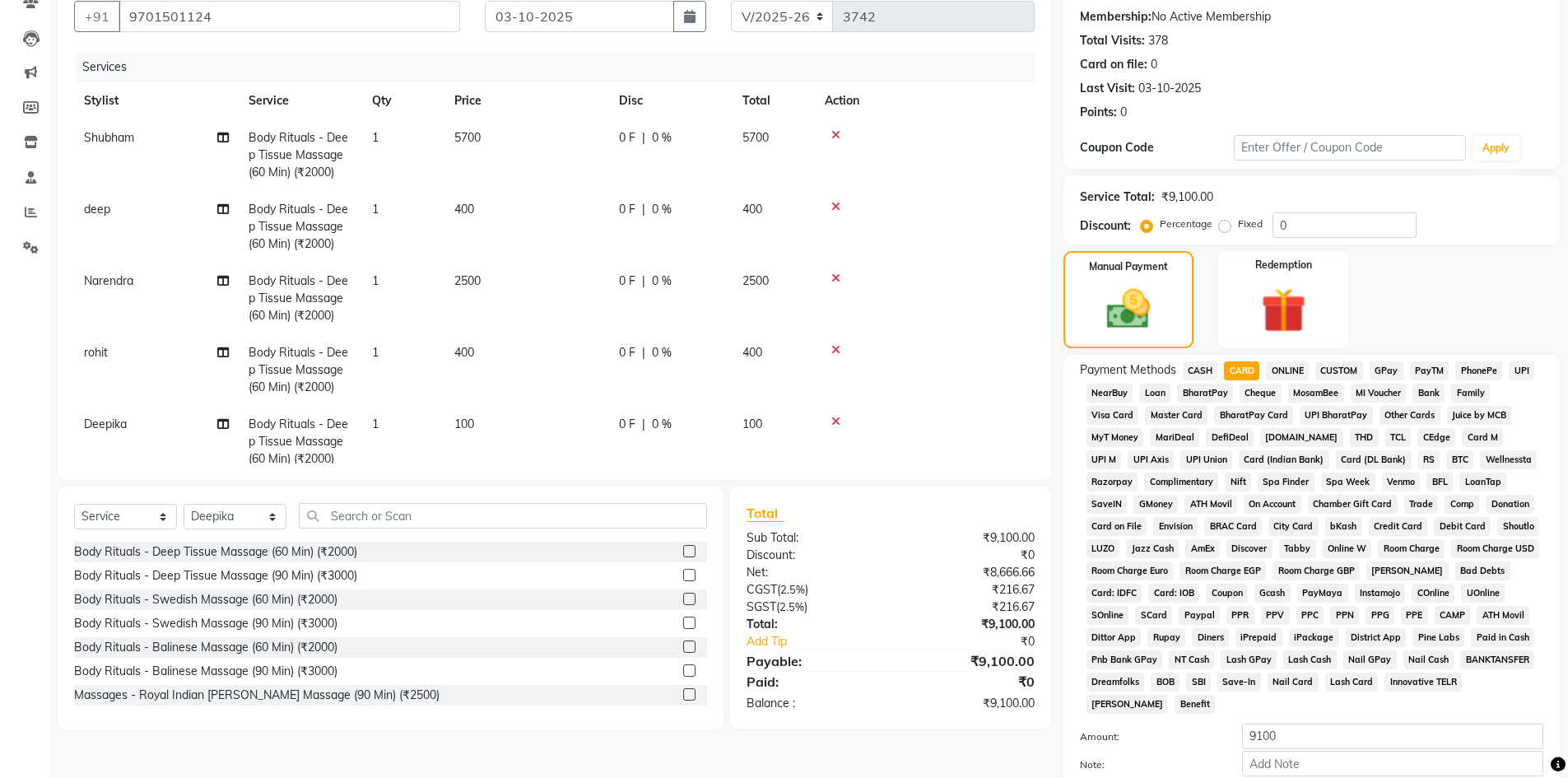
scroll to position [306, 0]
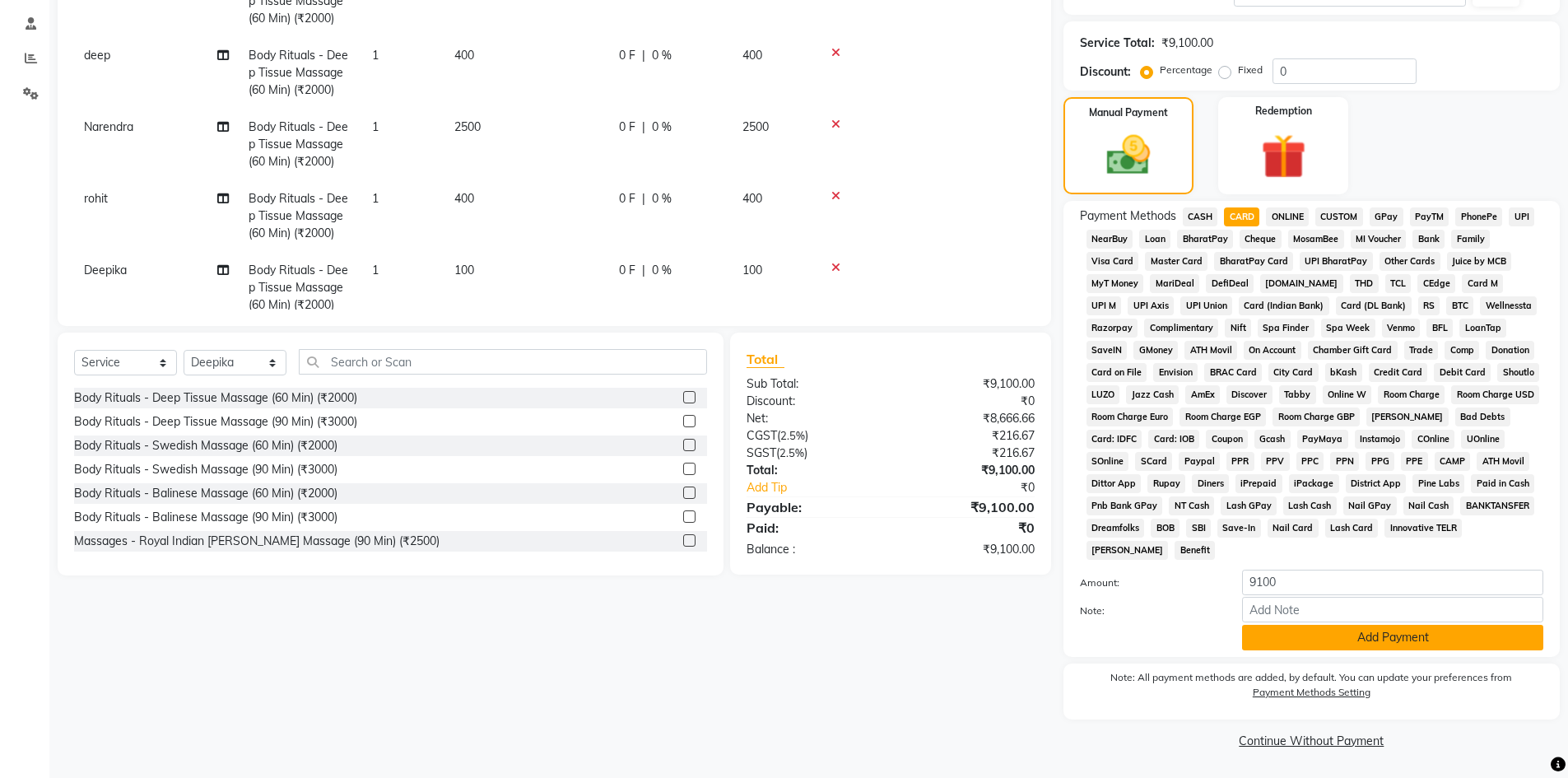
click at [1350, 642] on button "Add Payment" at bounding box center [1393, 637] width 302 height 25
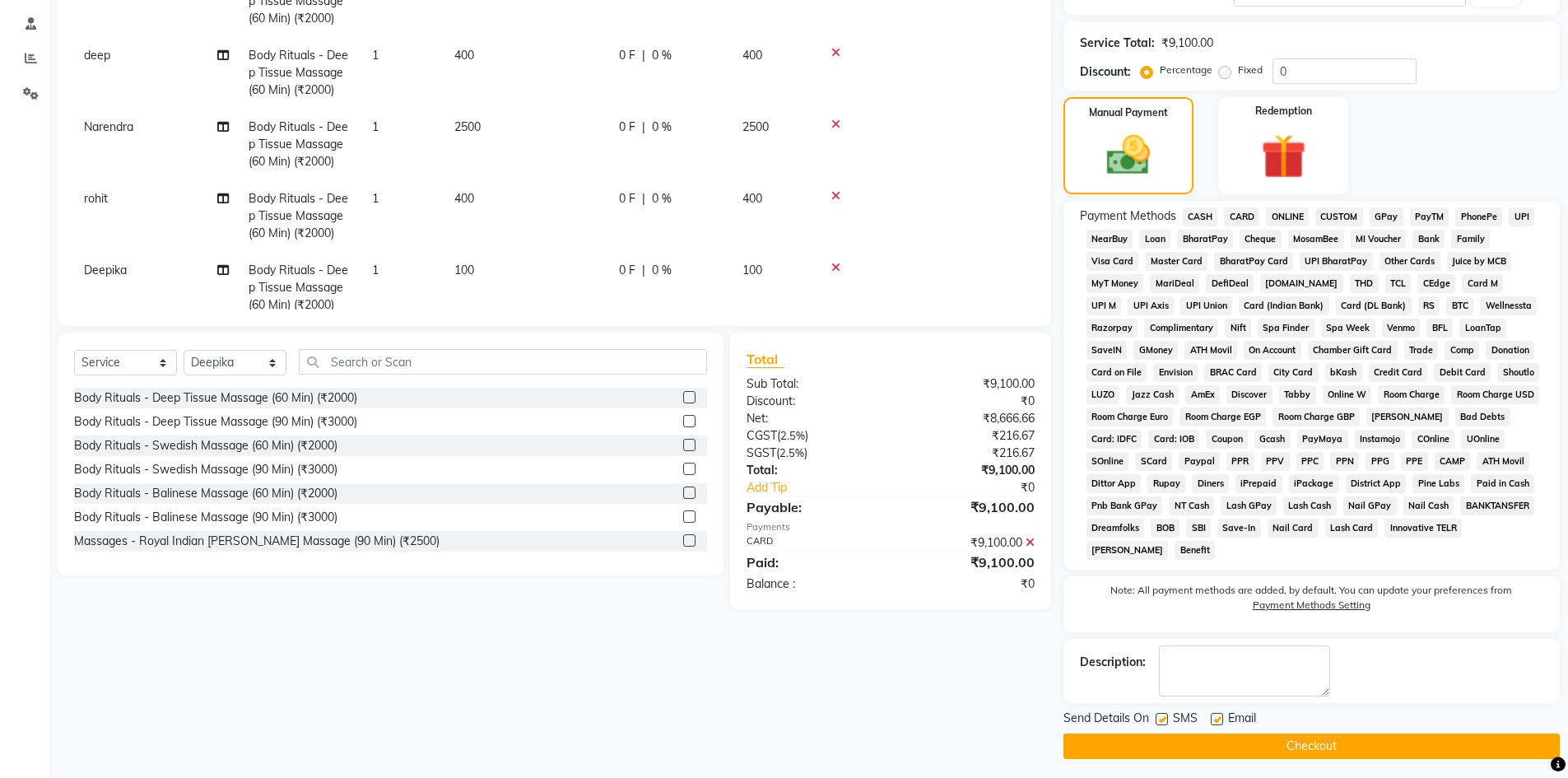
click at [1326, 748] on button "Checkout" at bounding box center [1312, 746] width 497 height 25
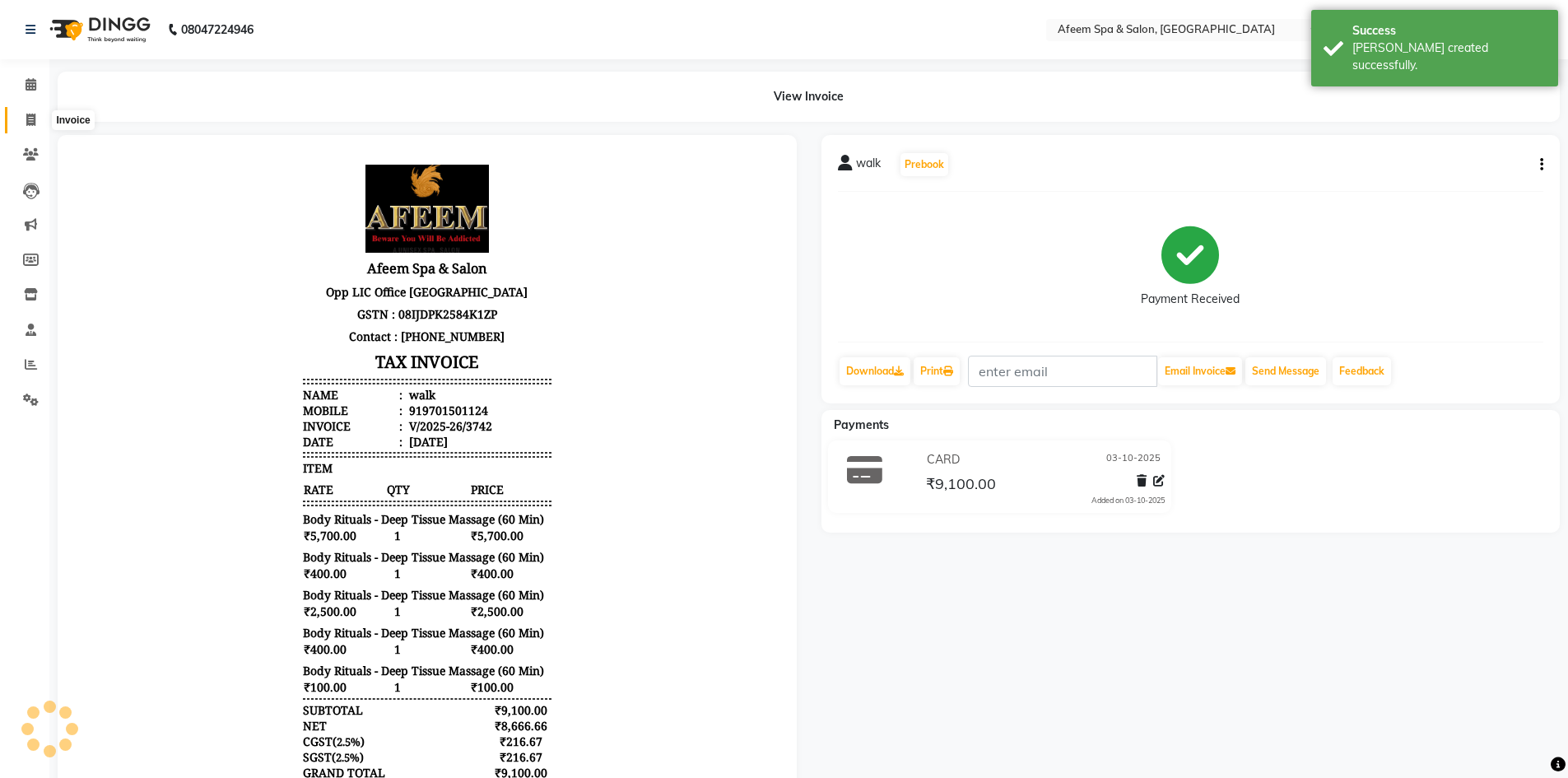
click at [35, 116] on icon at bounding box center [31, 119] width 9 height 12
select select "service"
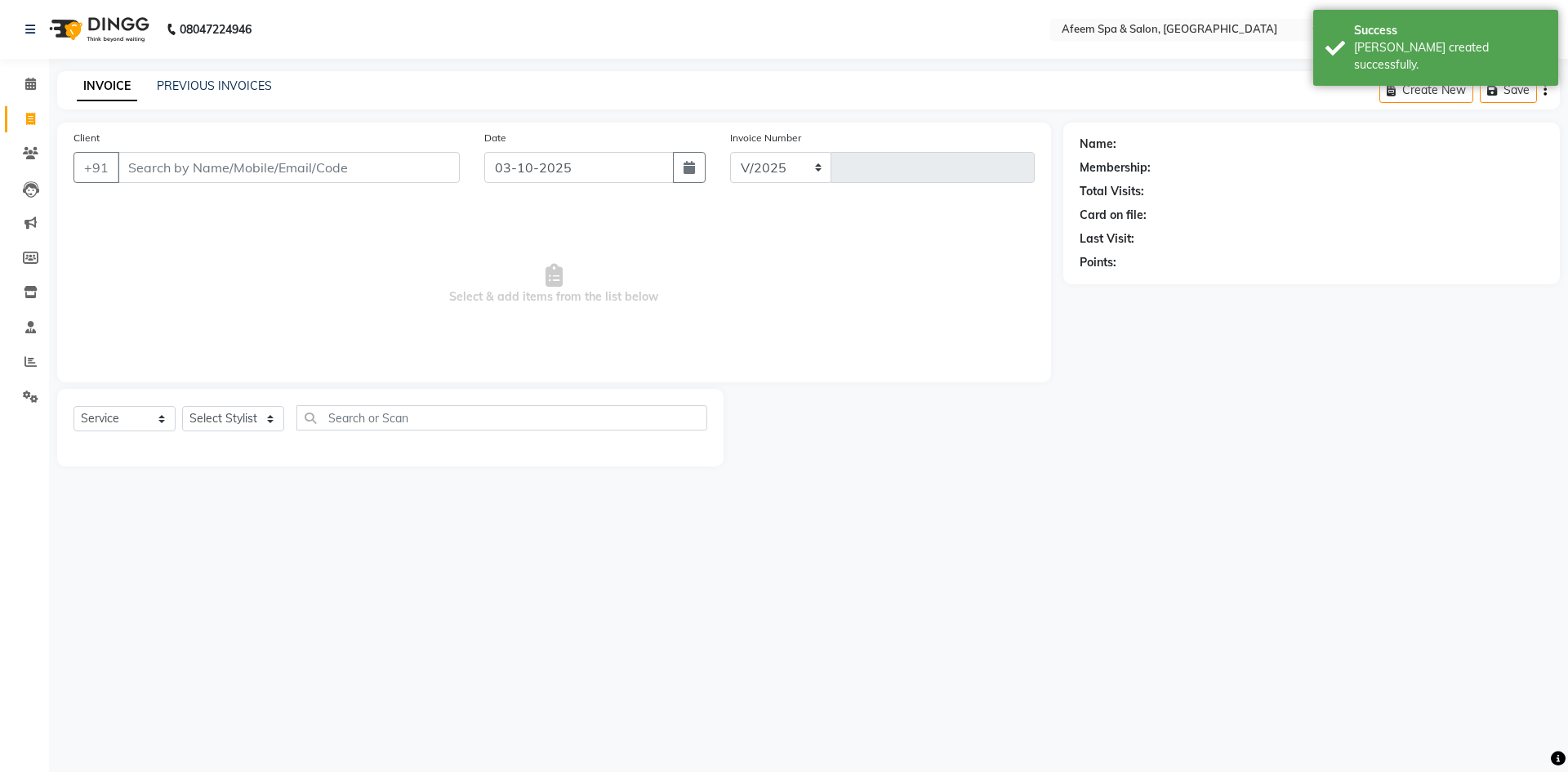
select select "750"
type input "3743"
click at [240, 85] on link "PREVIOUS INVOICES" at bounding box center [214, 86] width 115 height 15
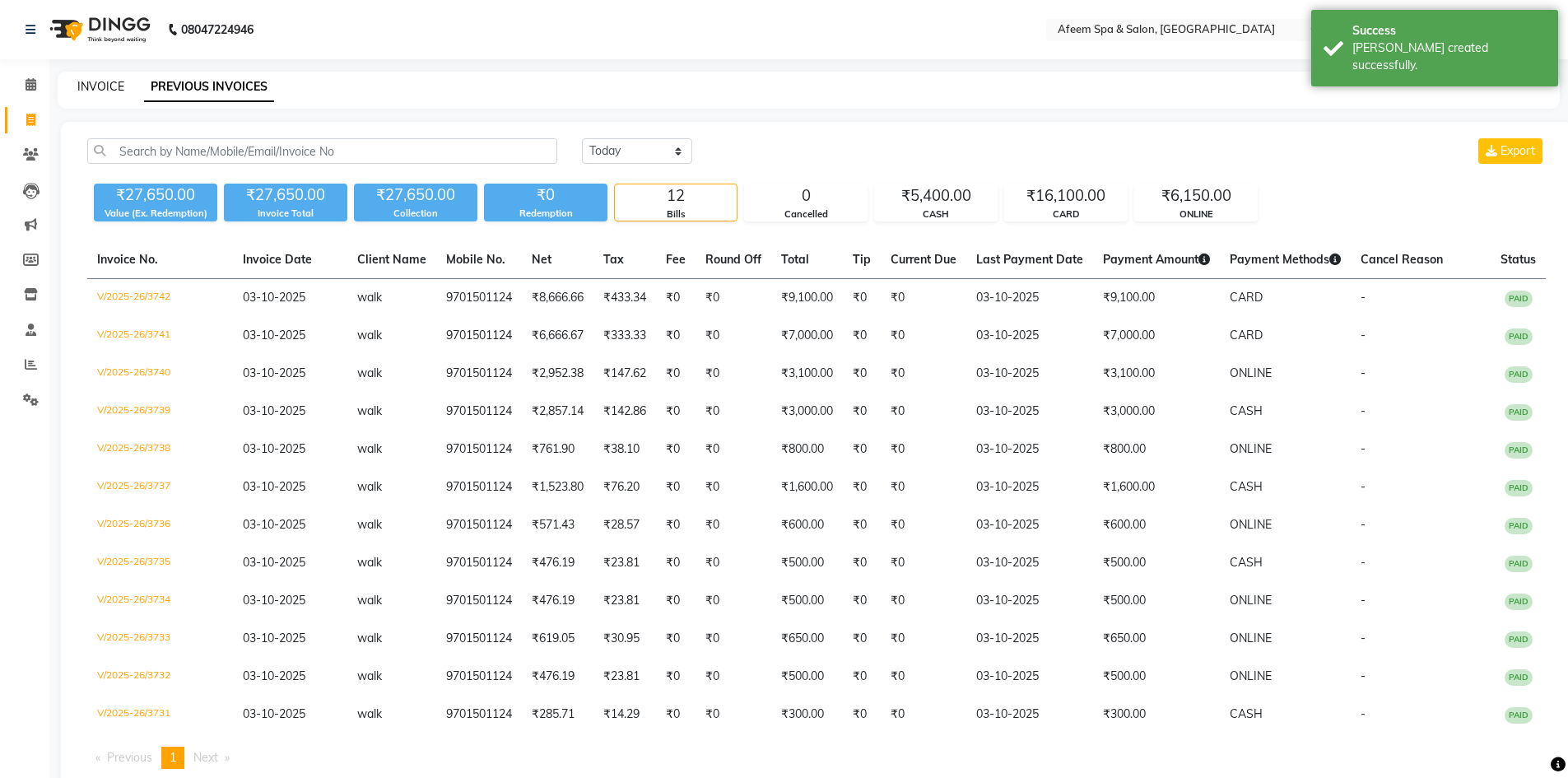
click at [97, 87] on link "INVOICE" at bounding box center [100, 86] width 47 height 15
select select "service"
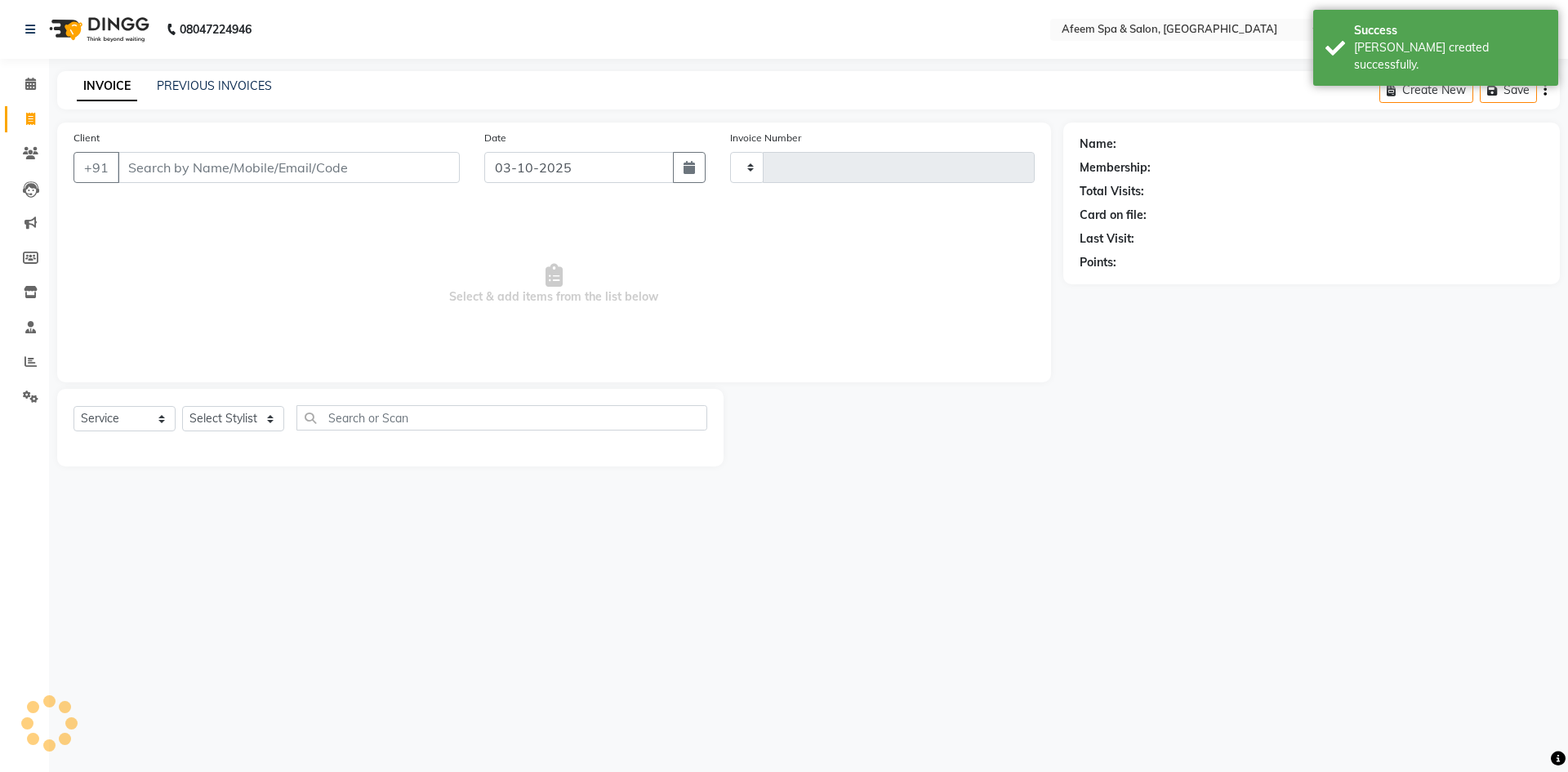
type input "3743"
select select "750"
